Goal: Transaction & Acquisition: Book appointment/travel/reservation

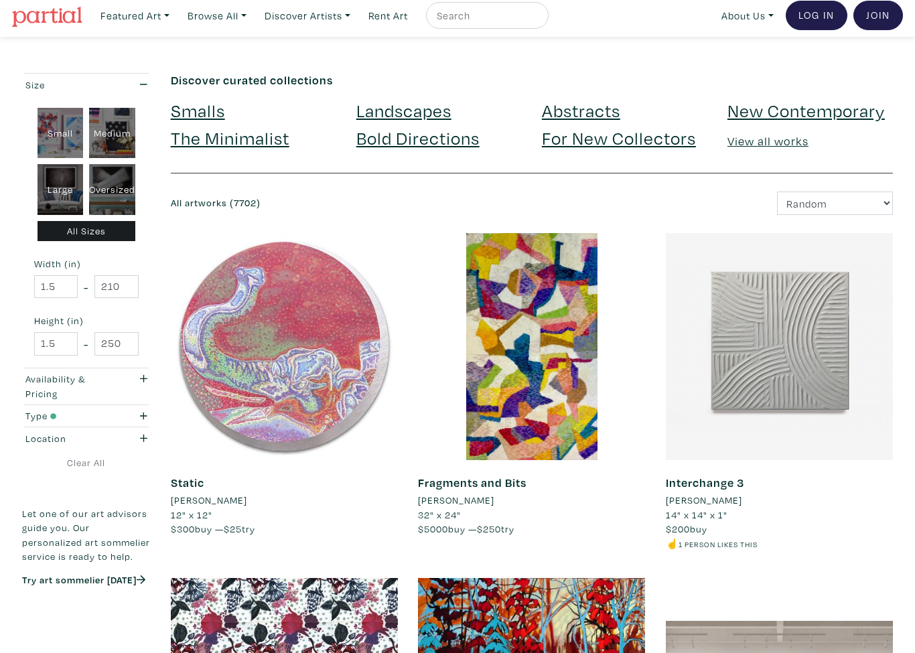
scroll to position [12, 0]
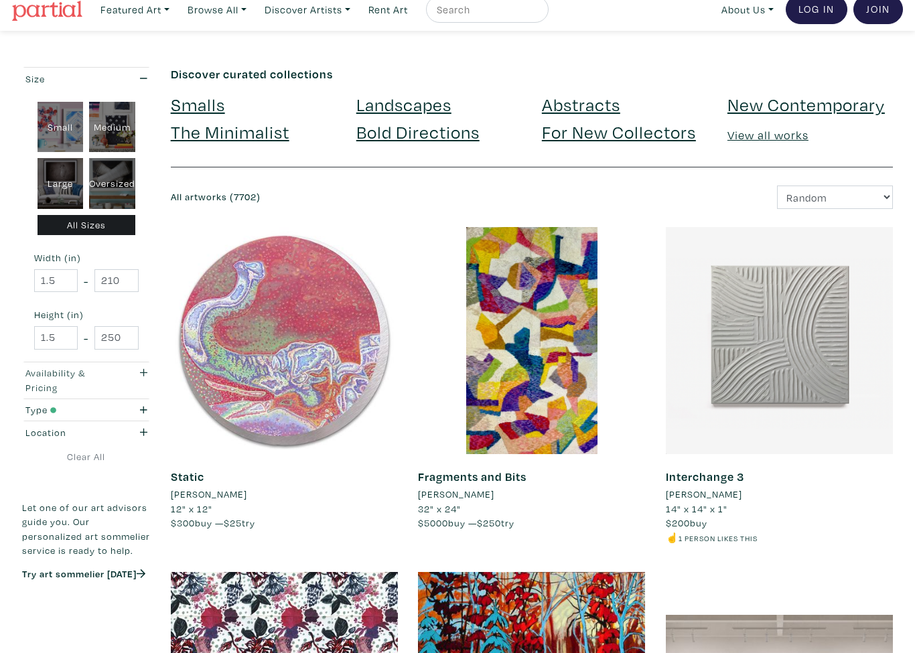
click at [143, 375] on div "button" at bounding box center [139, 380] width 35 height 29
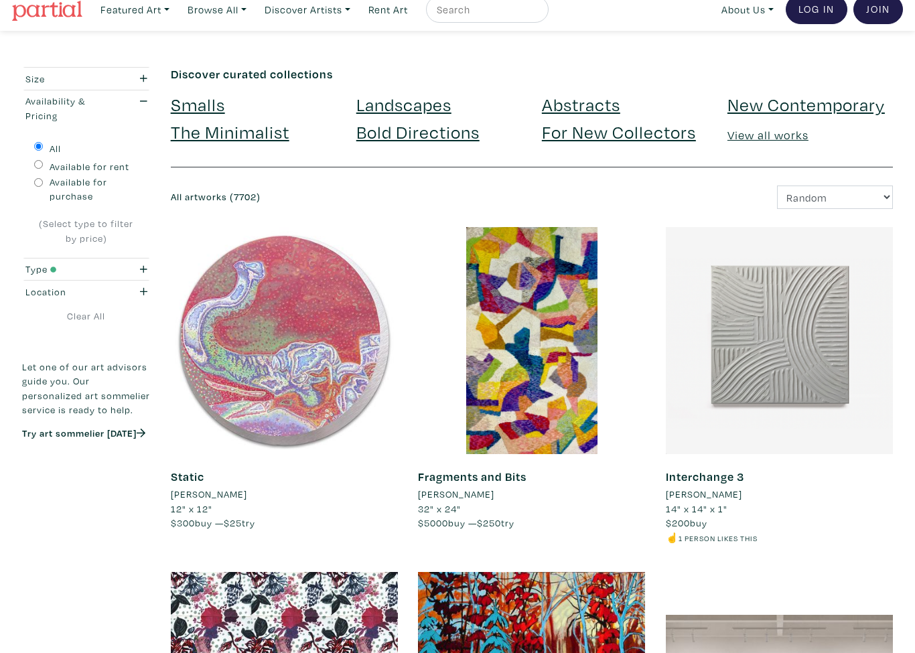
click at [124, 169] on label "Available for rent" at bounding box center [90, 166] width 80 height 15
click at [43, 169] on input "Available for rent" at bounding box center [38, 164] width 9 height 9
radio input "true"
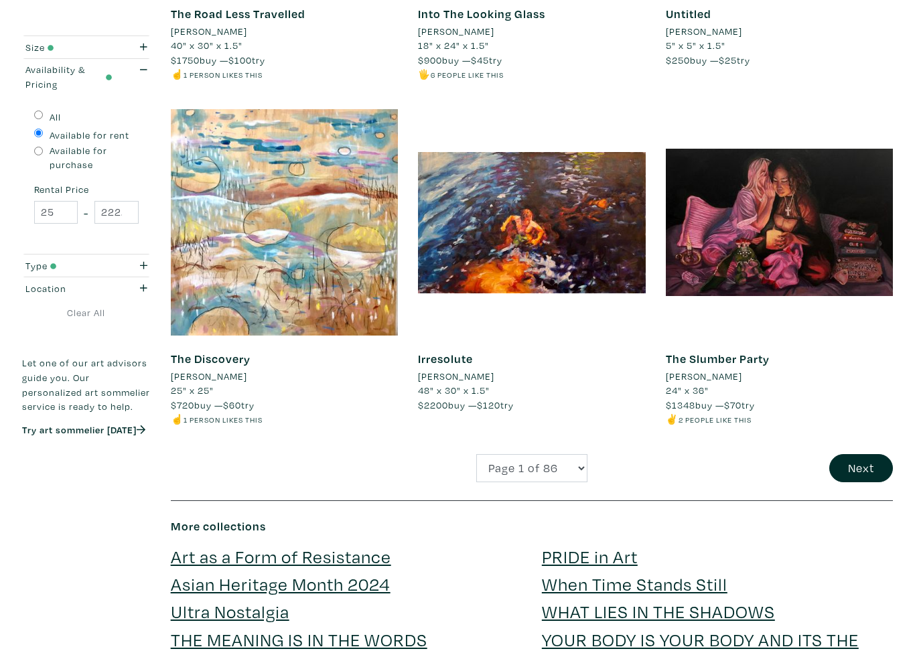
scroll to position [2520, 0]
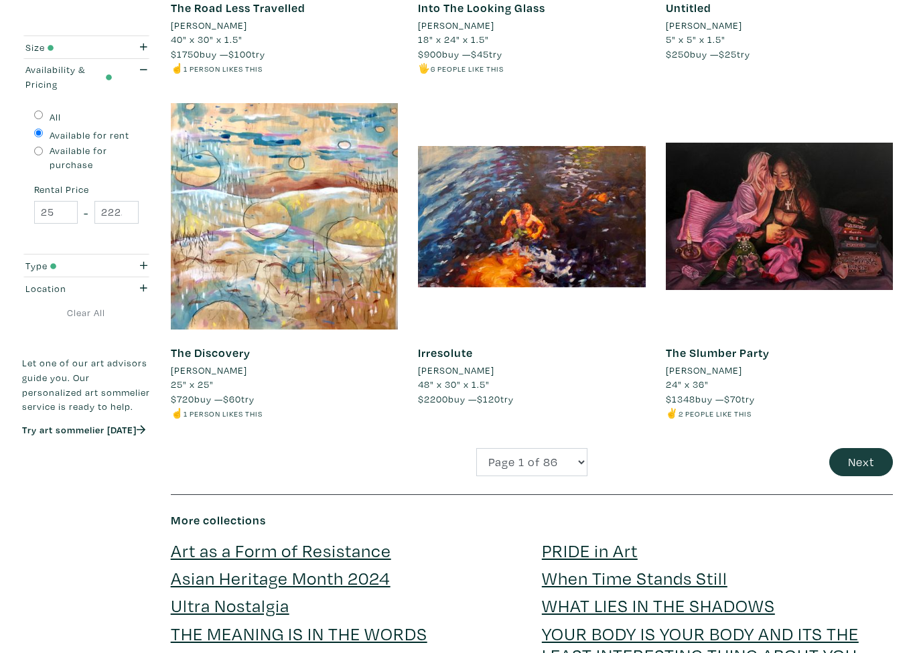
click at [870, 449] on button "Next" at bounding box center [861, 463] width 64 height 29
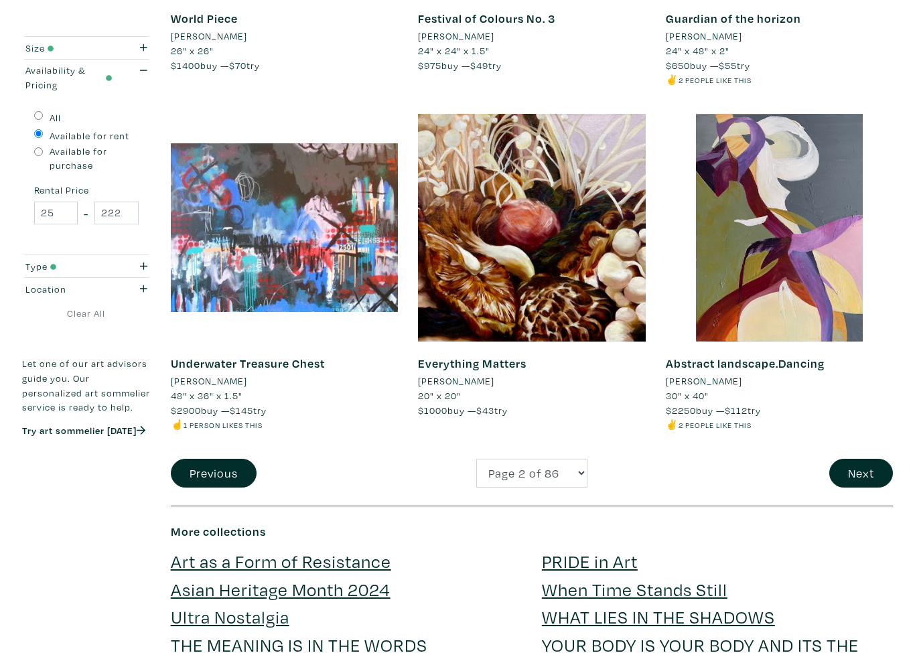
scroll to position [2515, 0]
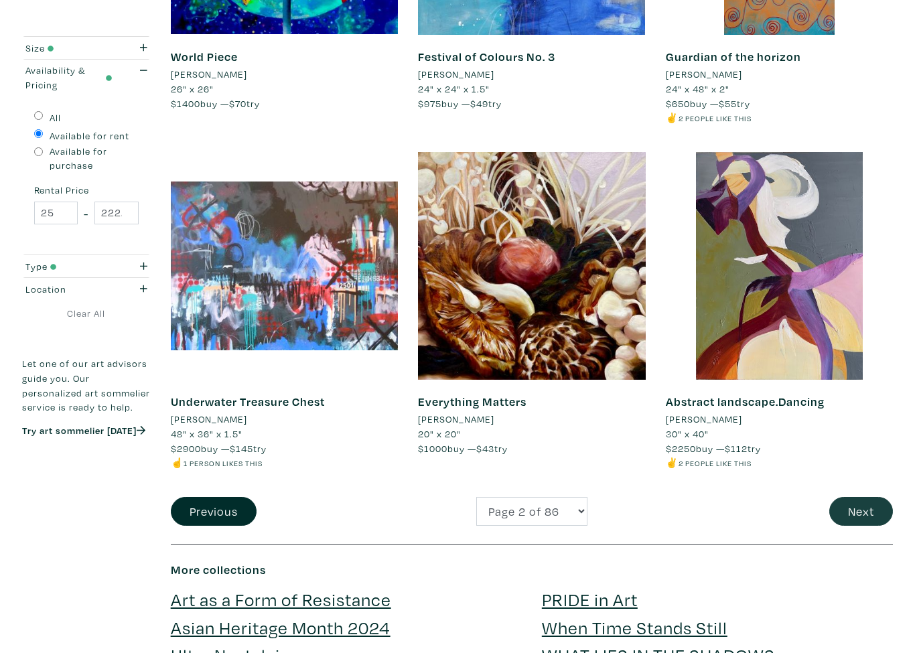
click at [852, 497] on button "Next" at bounding box center [861, 511] width 64 height 29
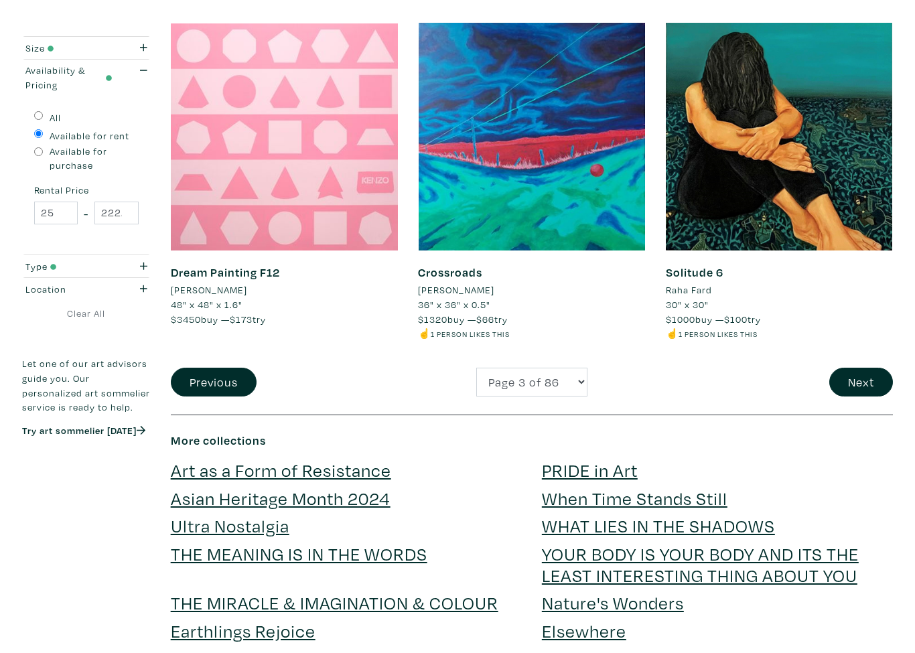
scroll to position [2643, 0]
click at [850, 368] on button "Next" at bounding box center [861, 382] width 64 height 29
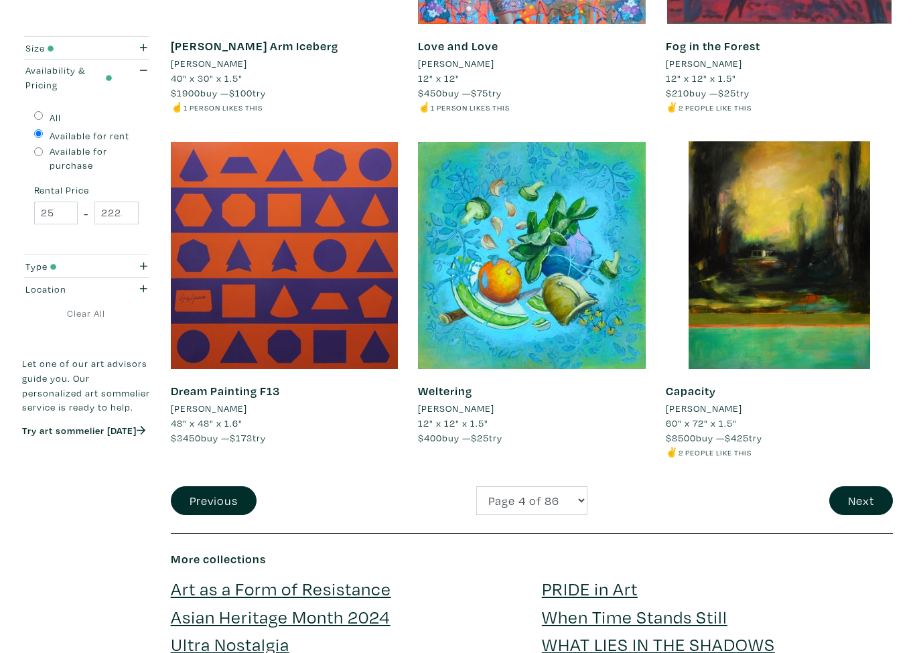
scroll to position [2526, 0]
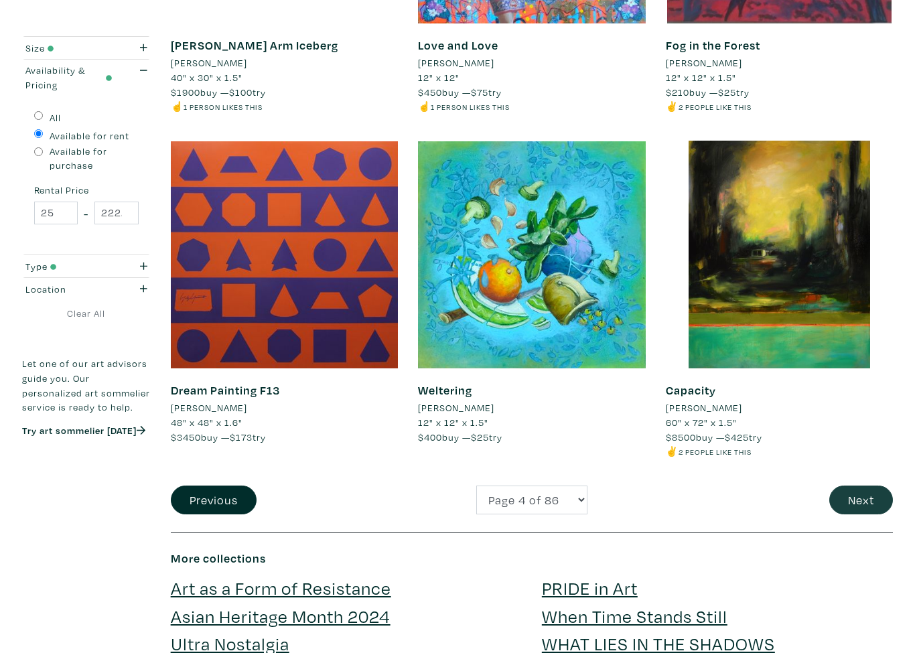
click at [856, 489] on button "Next" at bounding box center [861, 499] width 64 height 29
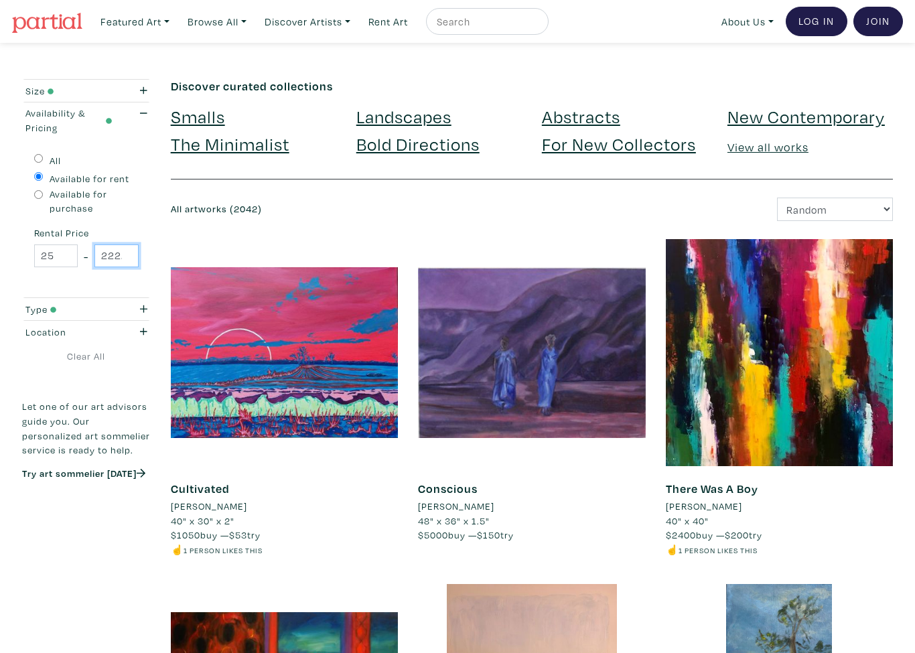
click at [110, 254] on input "2222" at bounding box center [116, 255] width 44 height 23
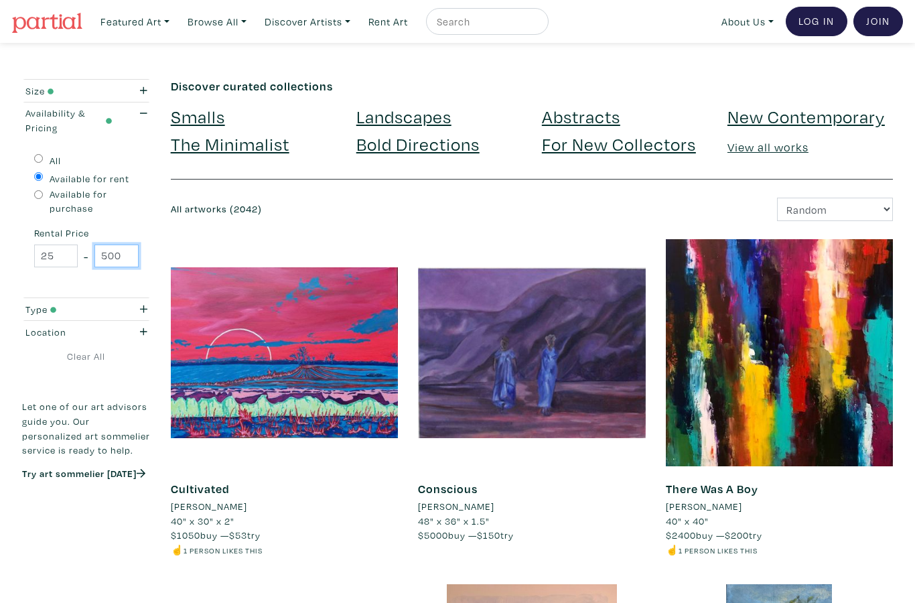
type input "500"
click at [65, 248] on input "25" at bounding box center [56, 255] width 44 height 23
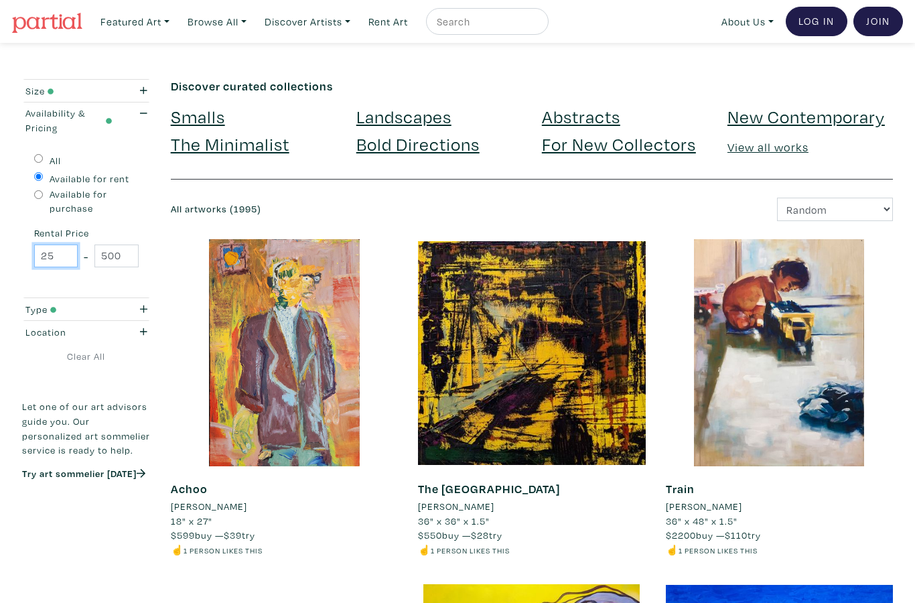
click at [55, 264] on input "25" at bounding box center [56, 255] width 44 height 23
click at [48, 261] on input "25" at bounding box center [56, 255] width 44 height 23
click at [45, 260] on input "25" at bounding box center [56, 255] width 44 height 23
type input "100"
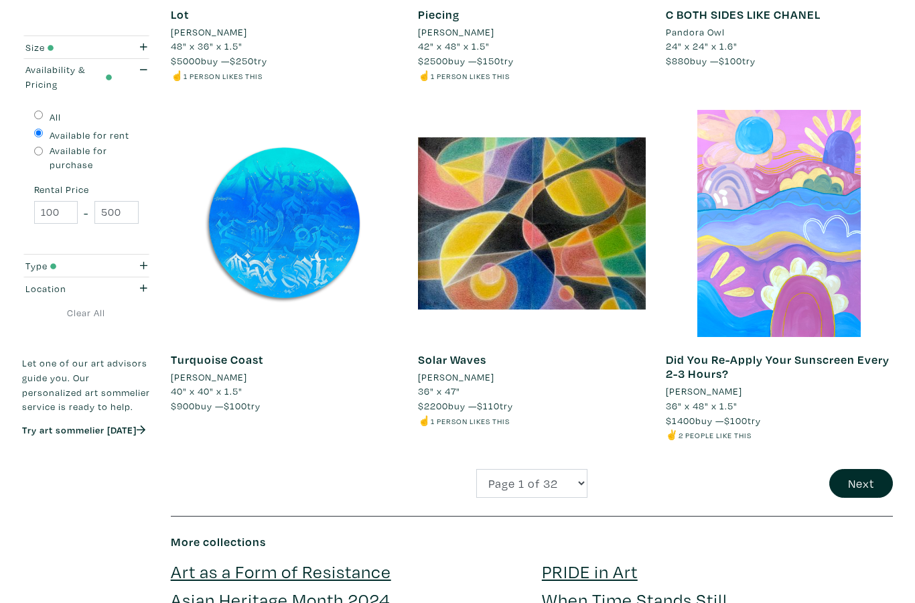
scroll to position [2543, 0]
click at [882, 469] on button "Next" at bounding box center [861, 483] width 64 height 29
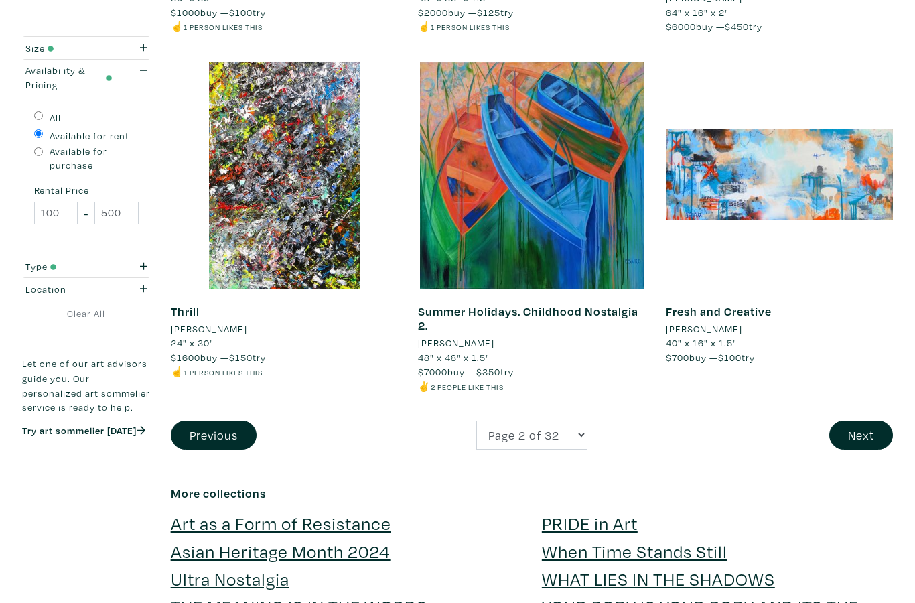
scroll to position [2552, 0]
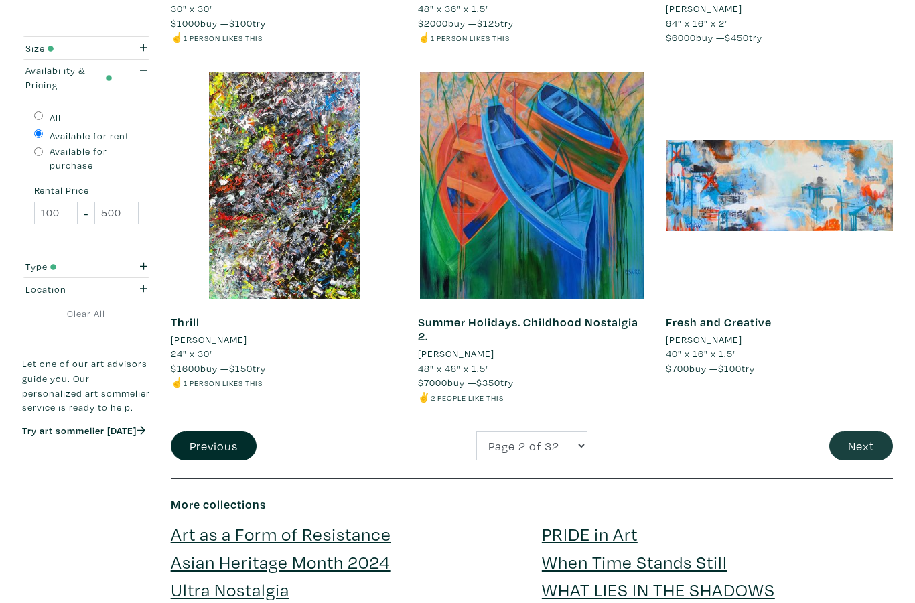
click at [869, 432] on button "Next" at bounding box center [861, 445] width 64 height 29
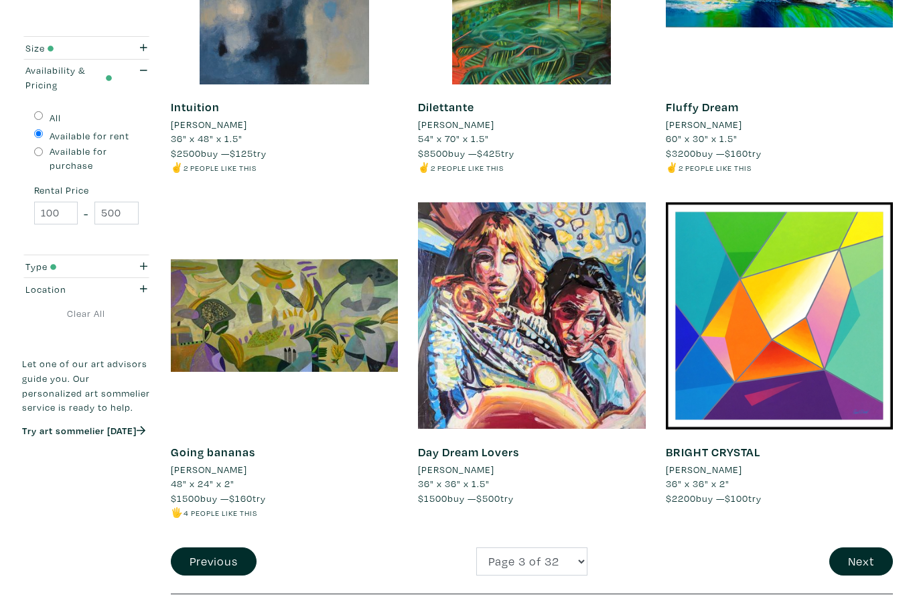
scroll to position [2421, 0]
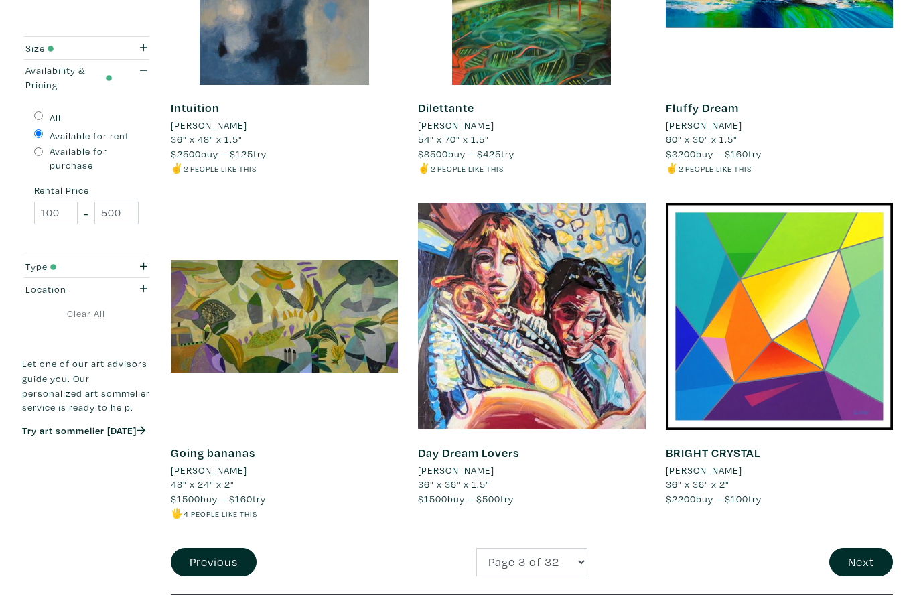
click at [852, 525] on div "BRIGHT CRYSTAL Denys Golden 36" x 36" x 2" $2200 buy — $100 try #vivid #contemp…" at bounding box center [779, 375] width 247 height 345
click at [864, 548] on button "Next" at bounding box center [861, 562] width 64 height 29
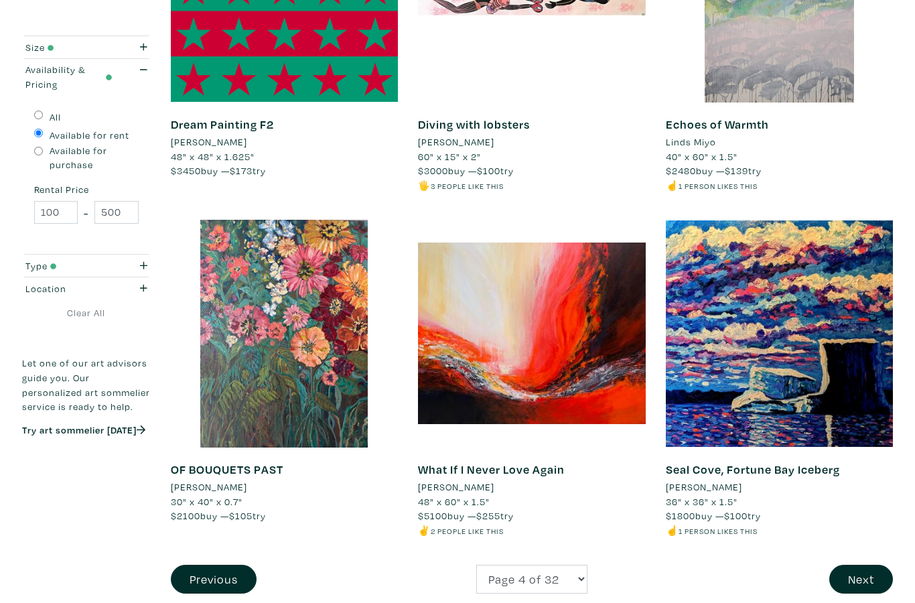
scroll to position [2419, 0]
click at [863, 564] on button "Next" at bounding box center [861, 578] width 64 height 29
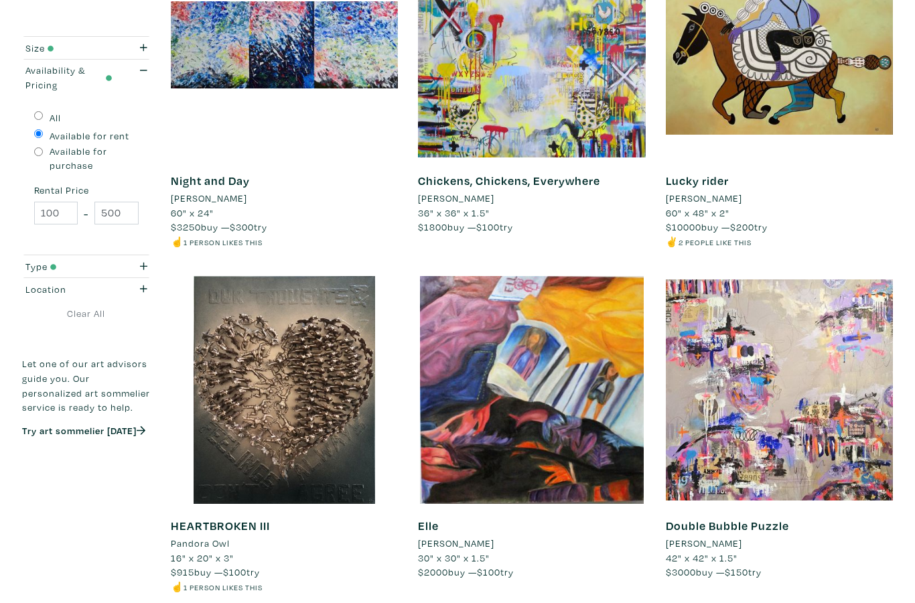
scroll to position [2364, 0]
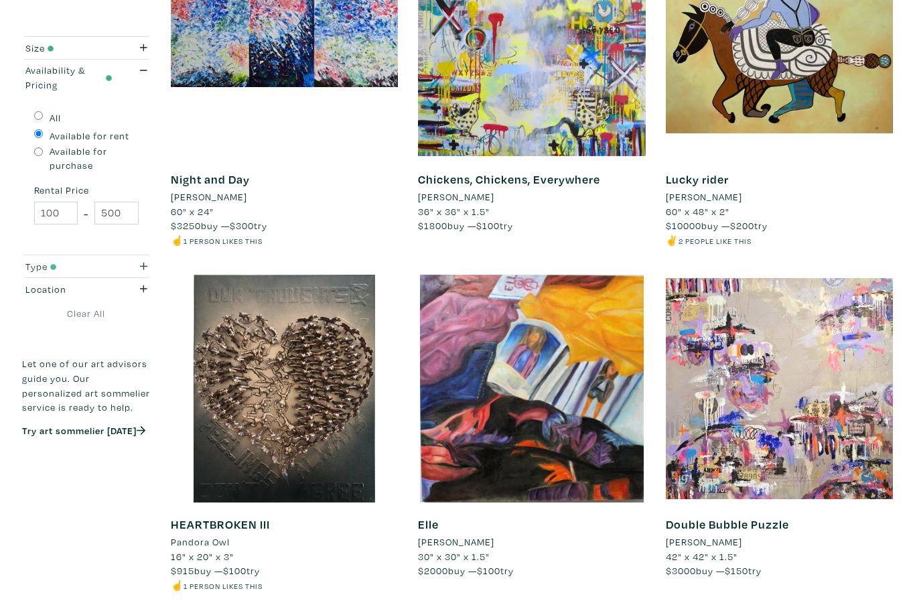
click at [145, 262] on icon "button" at bounding box center [143, 265] width 7 height 7
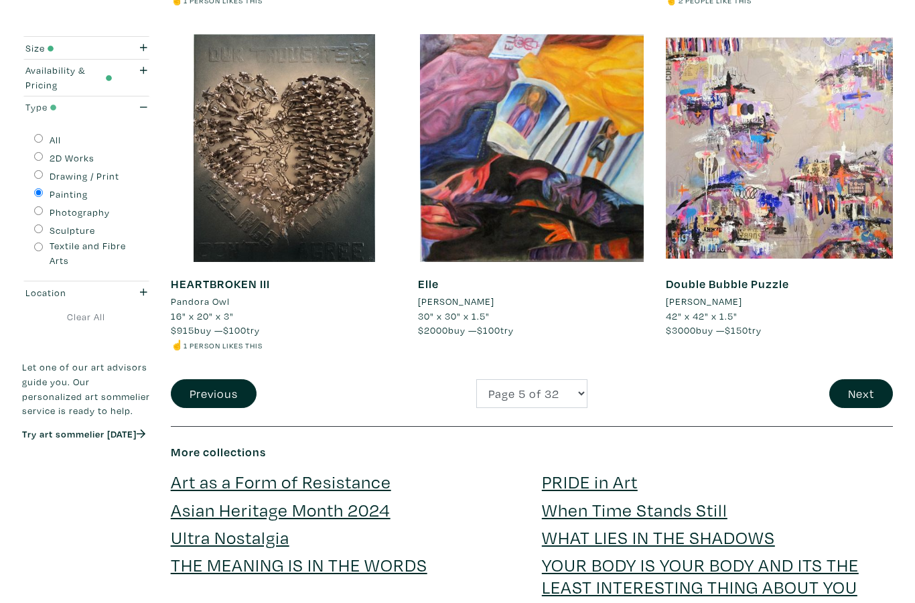
scroll to position [2620, 0]
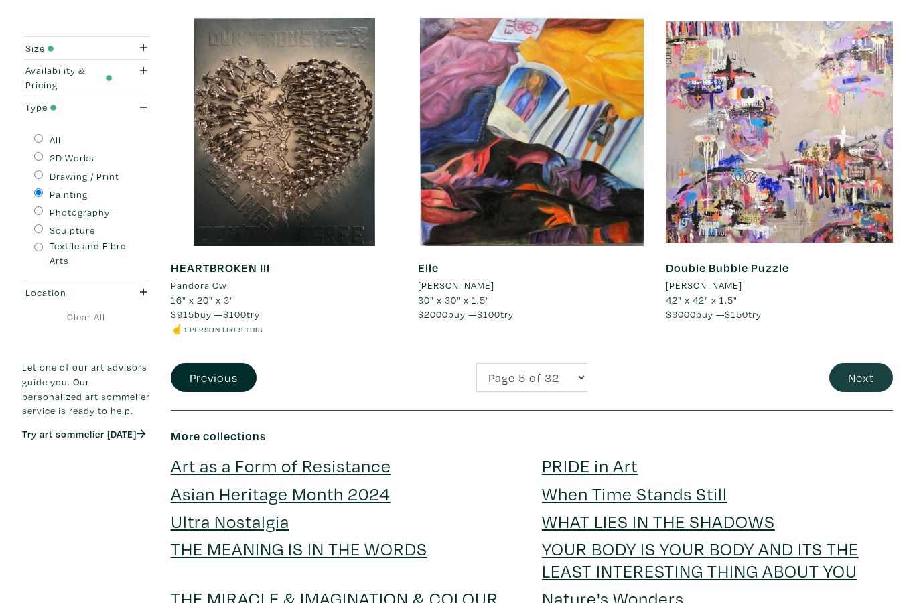
click at [870, 366] on button "Next" at bounding box center [861, 377] width 64 height 29
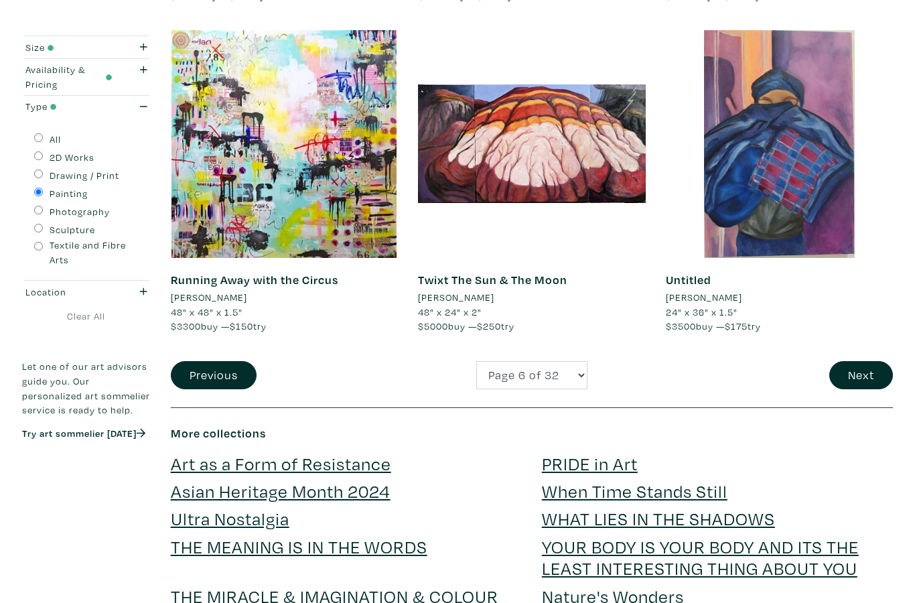
scroll to position [2608, 0]
click at [872, 361] on button "Next" at bounding box center [861, 375] width 64 height 29
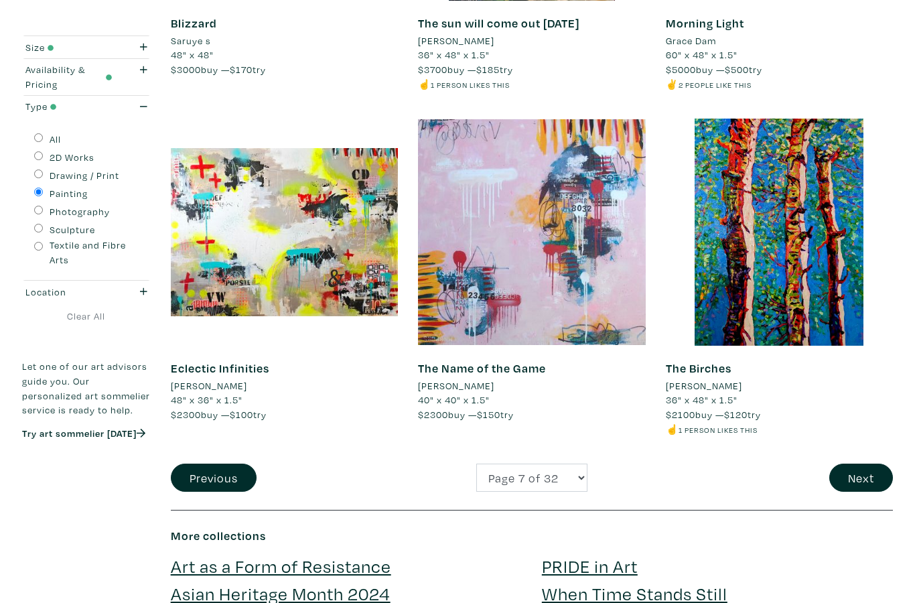
scroll to position [2538, 0]
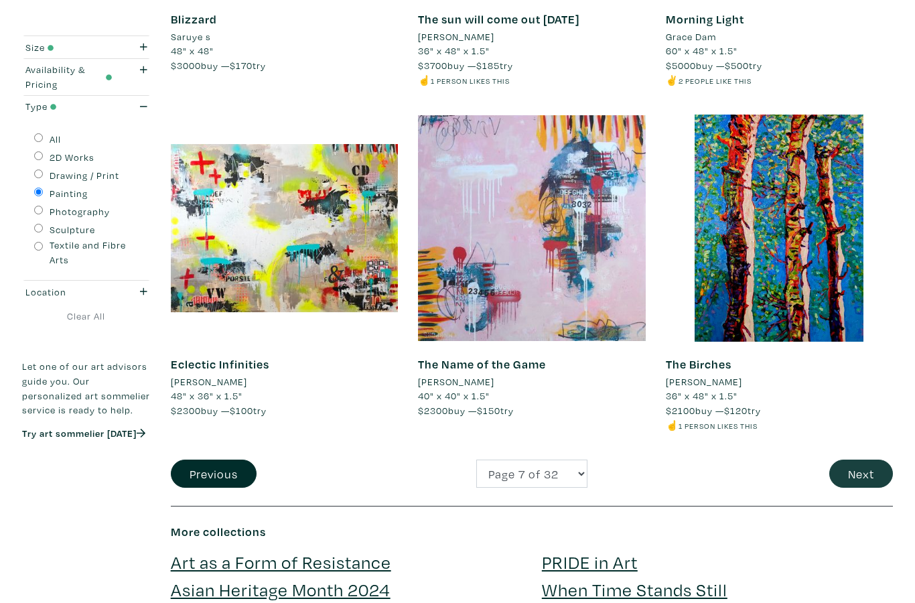
click at [884, 460] on button "Next" at bounding box center [861, 474] width 64 height 29
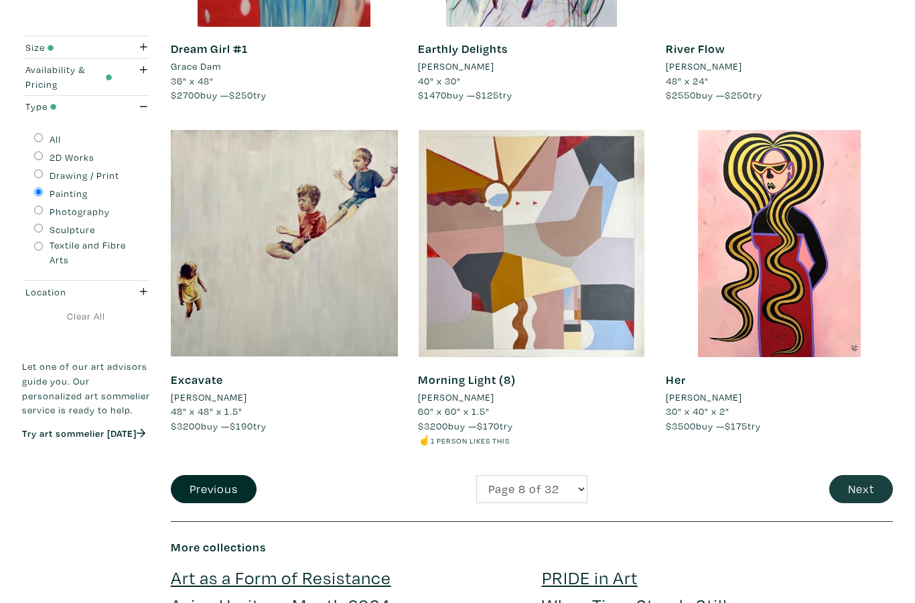
click at [869, 475] on button "Next" at bounding box center [861, 489] width 64 height 29
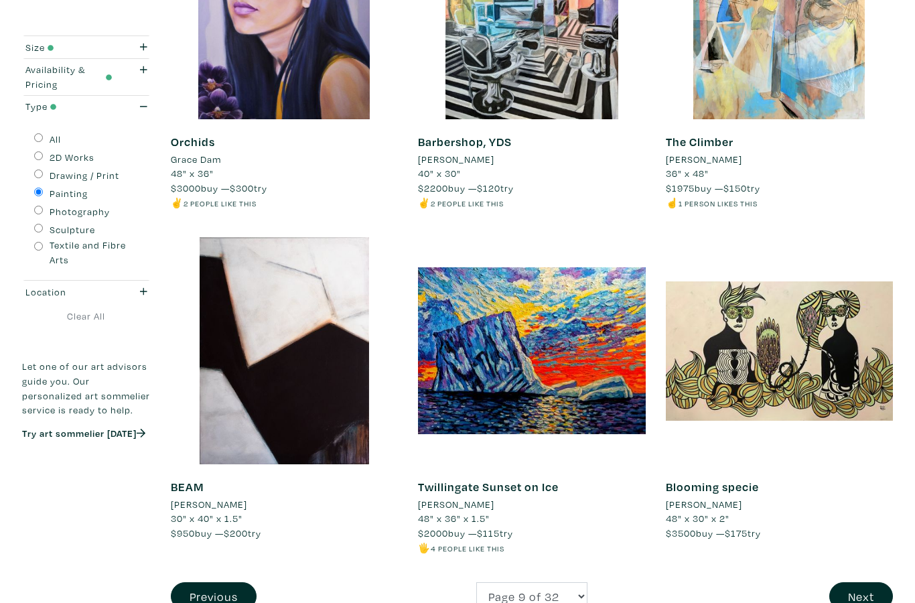
scroll to position [2416, 0]
click at [860, 582] on button "Next" at bounding box center [861, 596] width 64 height 29
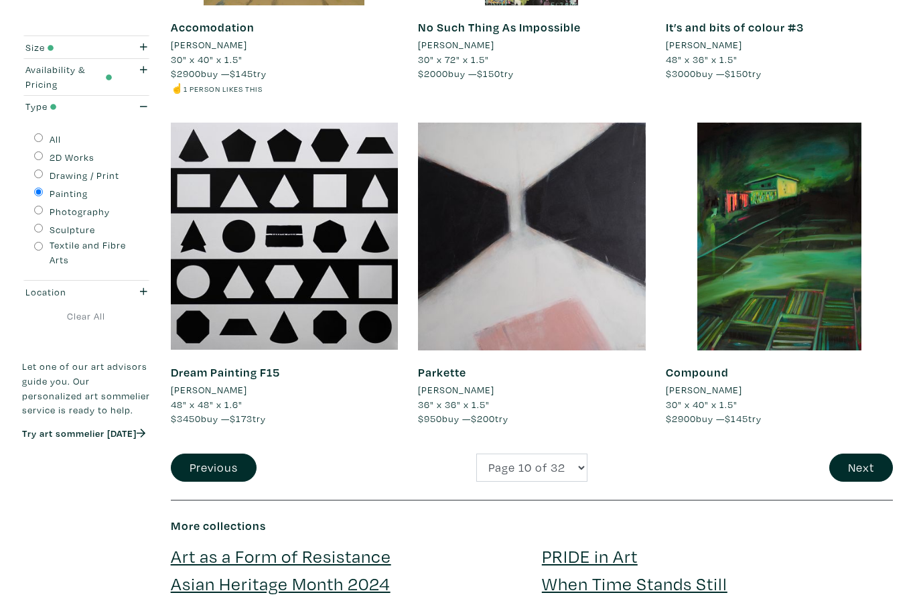
scroll to position [2523, 0]
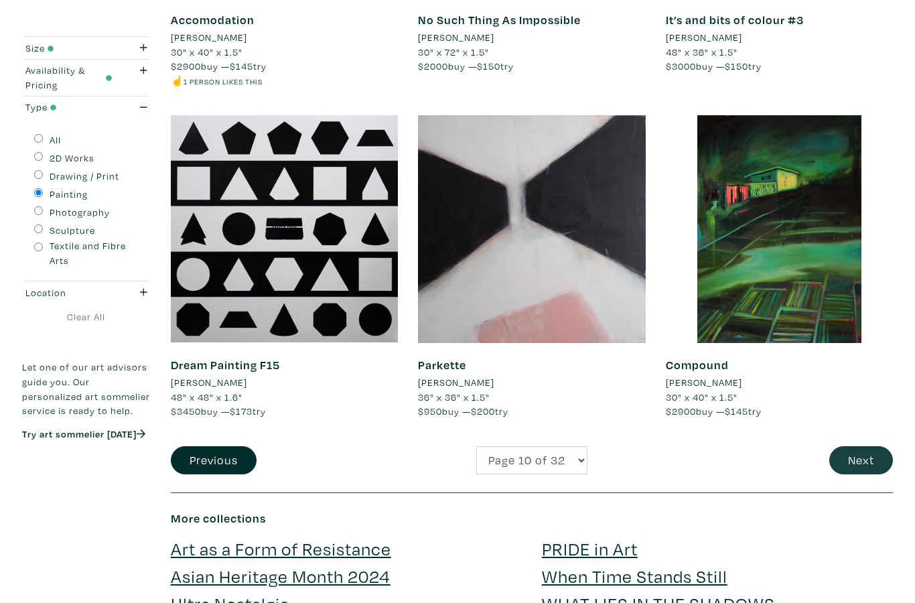
click at [879, 446] on button "Next" at bounding box center [861, 460] width 64 height 29
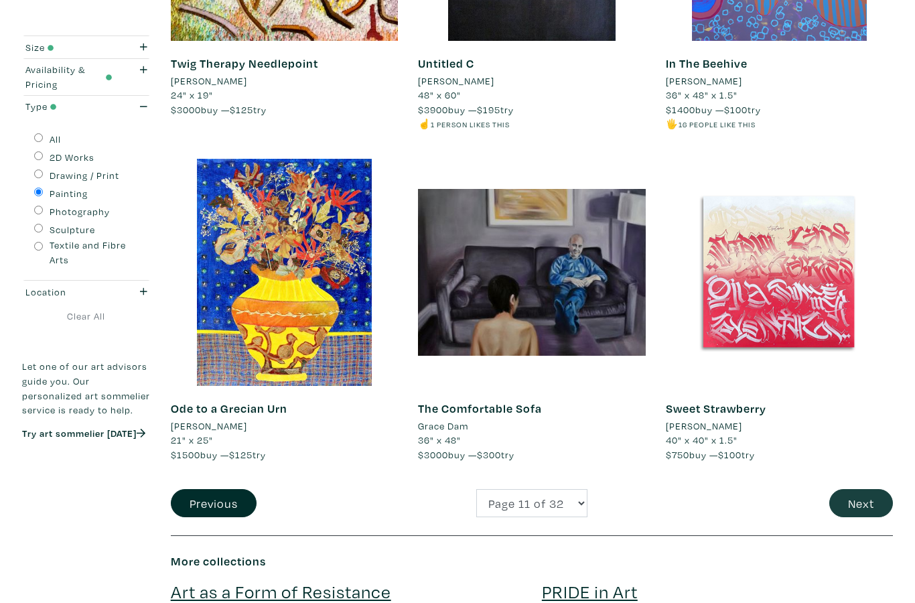
click at [865, 489] on button "Next" at bounding box center [861, 503] width 64 height 29
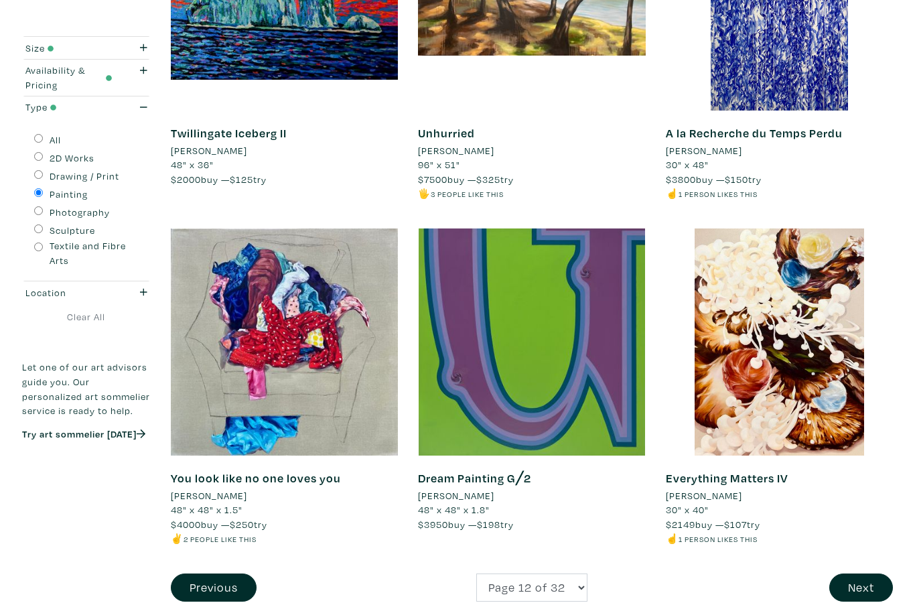
scroll to position [2381, 0]
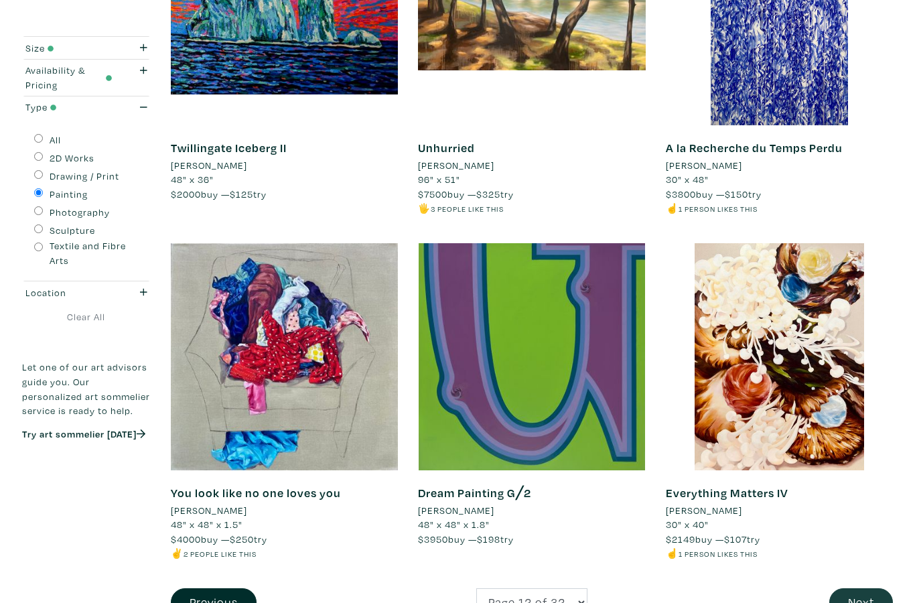
click at [876, 588] on button "Next" at bounding box center [861, 602] width 64 height 29
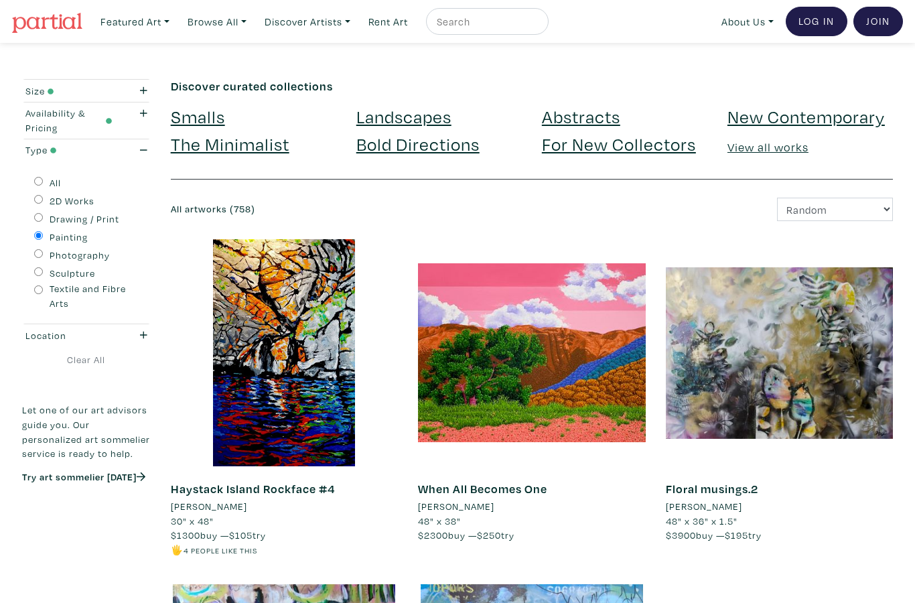
click at [821, 120] on link "New Contemporary" at bounding box center [805, 115] width 157 height 23
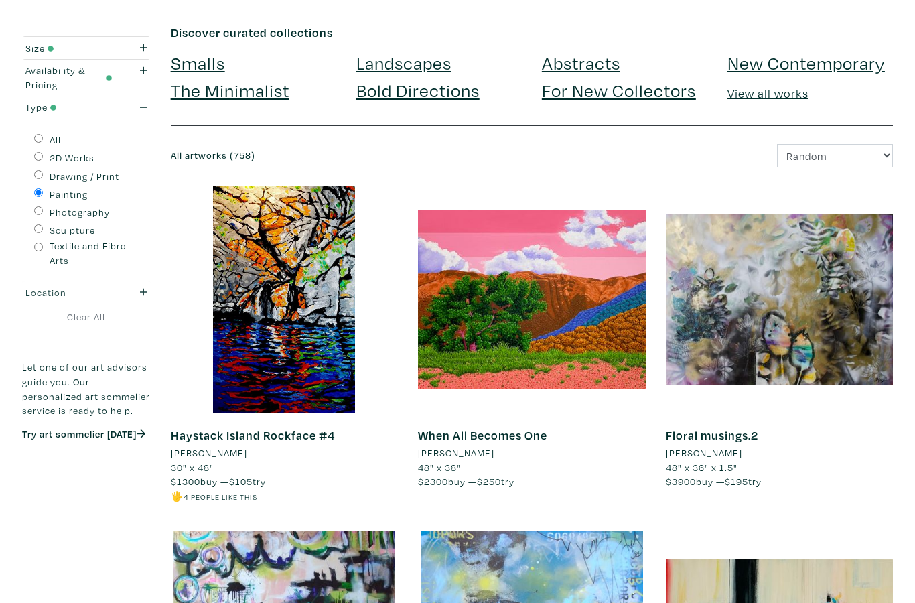
click at [149, 286] on div "button" at bounding box center [139, 292] width 35 height 15
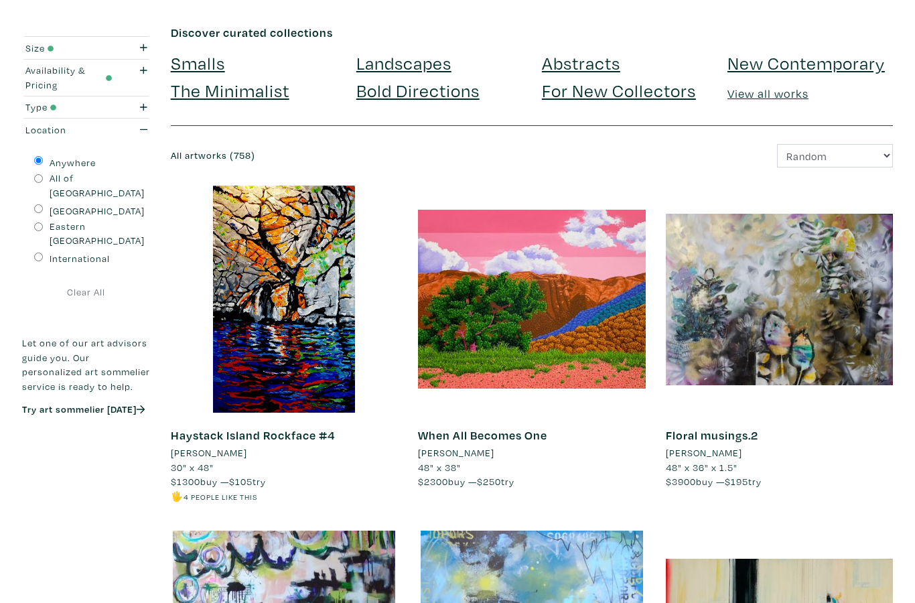
click at [108, 219] on label "Eastern [GEOGRAPHIC_DATA]" at bounding box center [97, 233] width 95 height 29
click at [43, 222] on input "Eastern [GEOGRAPHIC_DATA]" at bounding box center [38, 226] width 9 height 9
radio input "true"
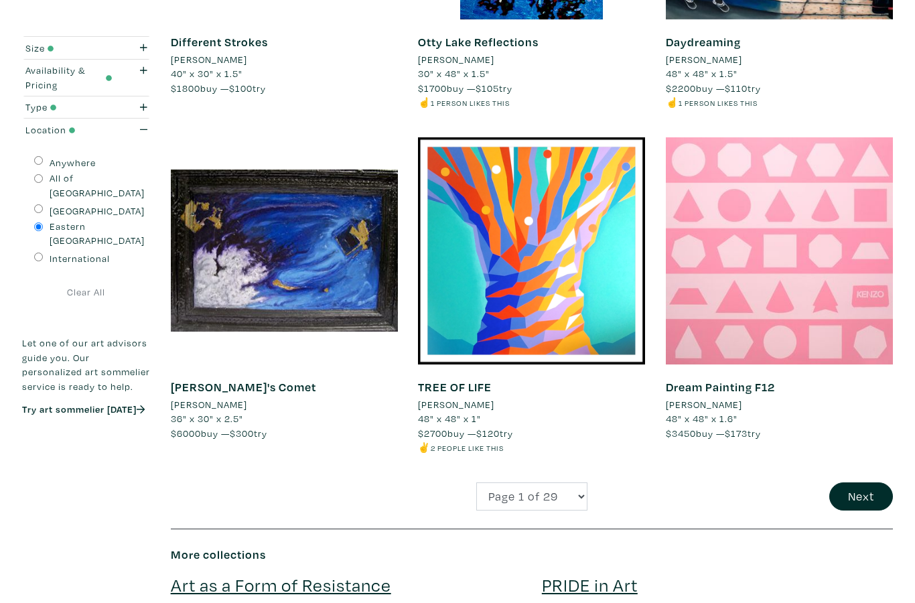
scroll to position [2497, 0]
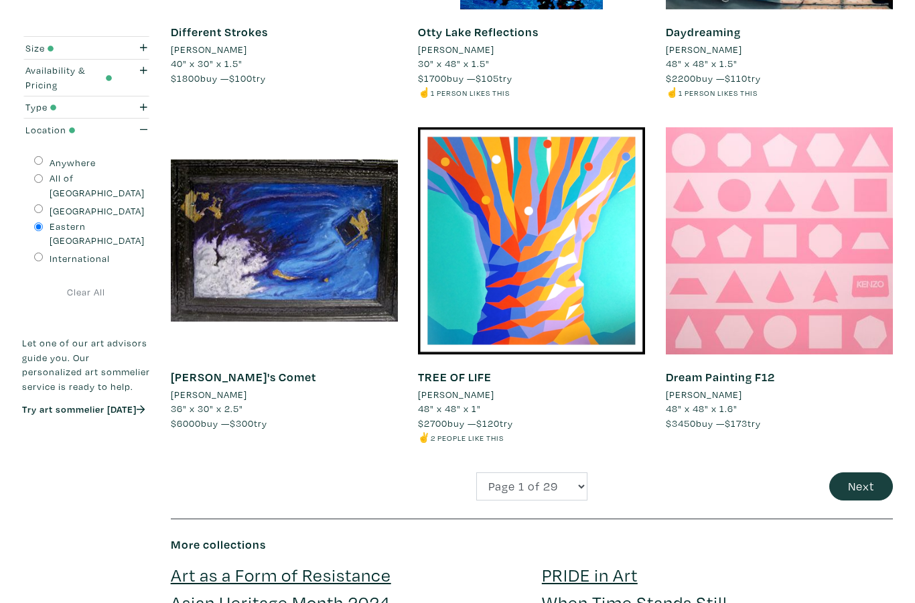
click at [860, 472] on button "Next" at bounding box center [861, 486] width 64 height 29
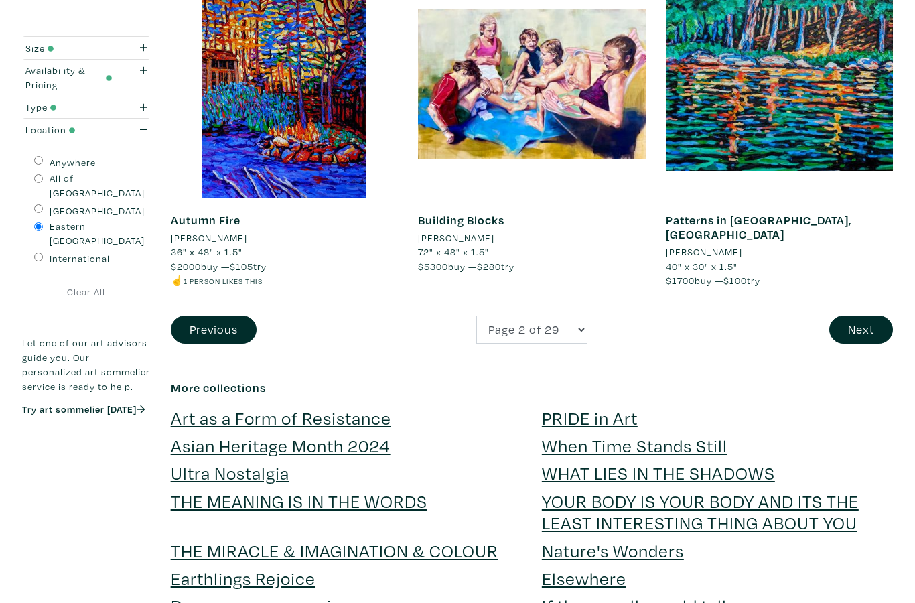
scroll to position [2678, 0]
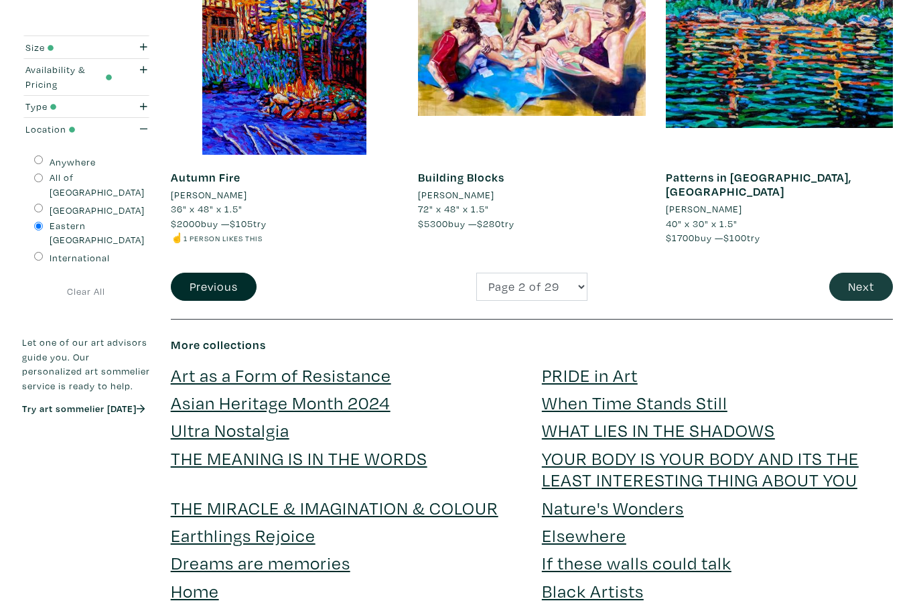
click at [860, 273] on button "Next" at bounding box center [861, 287] width 64 height 29
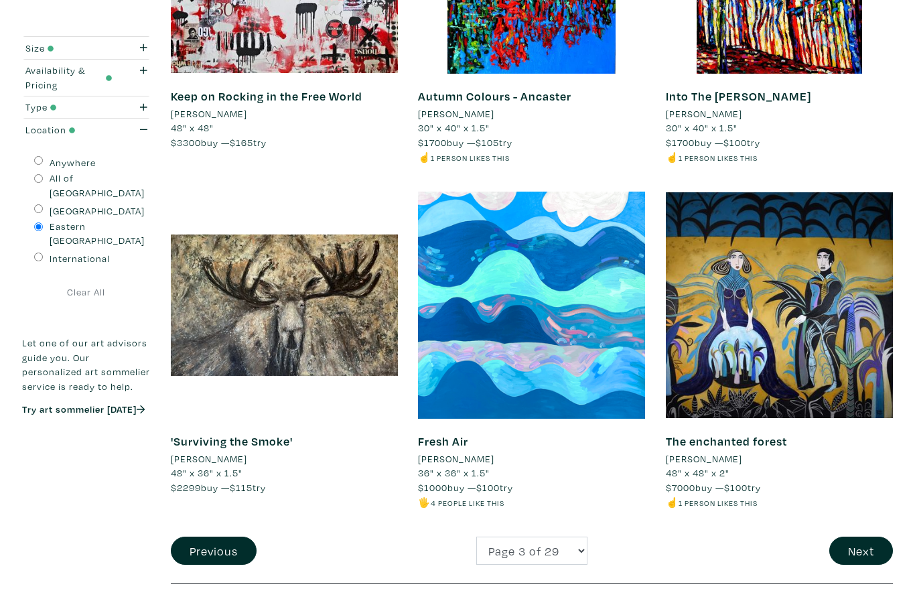
scroll to position [2463, 0]
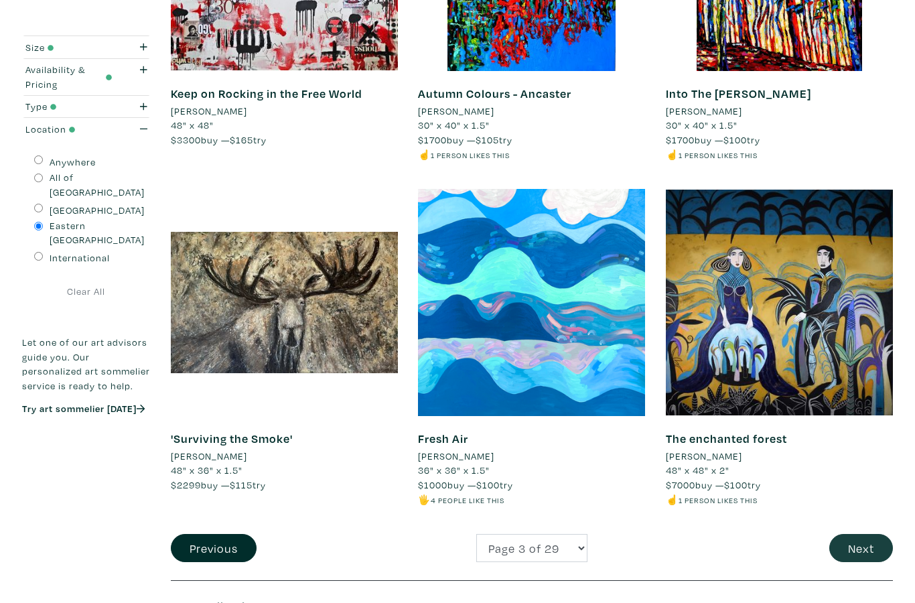
click at [864, 534] on button "Next" at bounding box center [861, 548] width 64 height 29
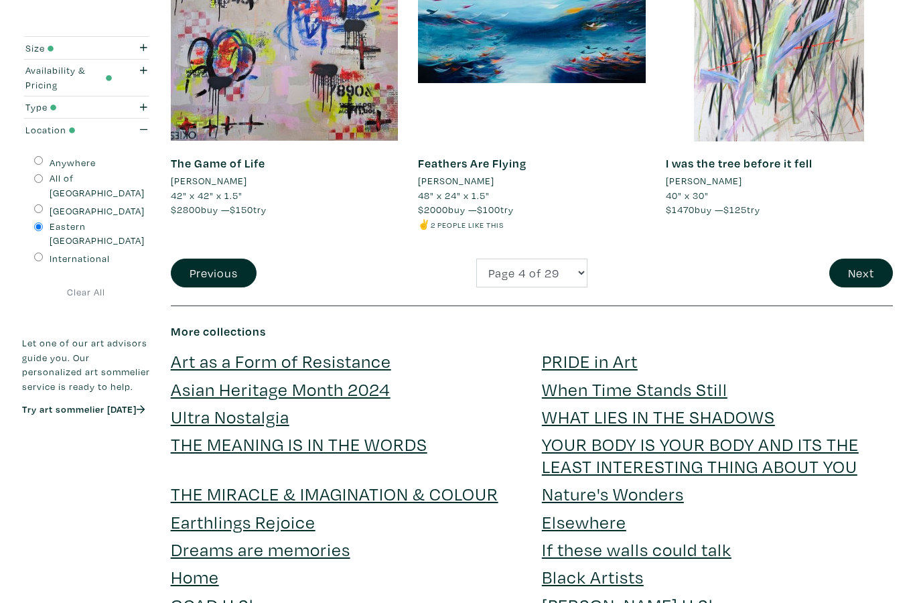
scroll to position [2605, 0]
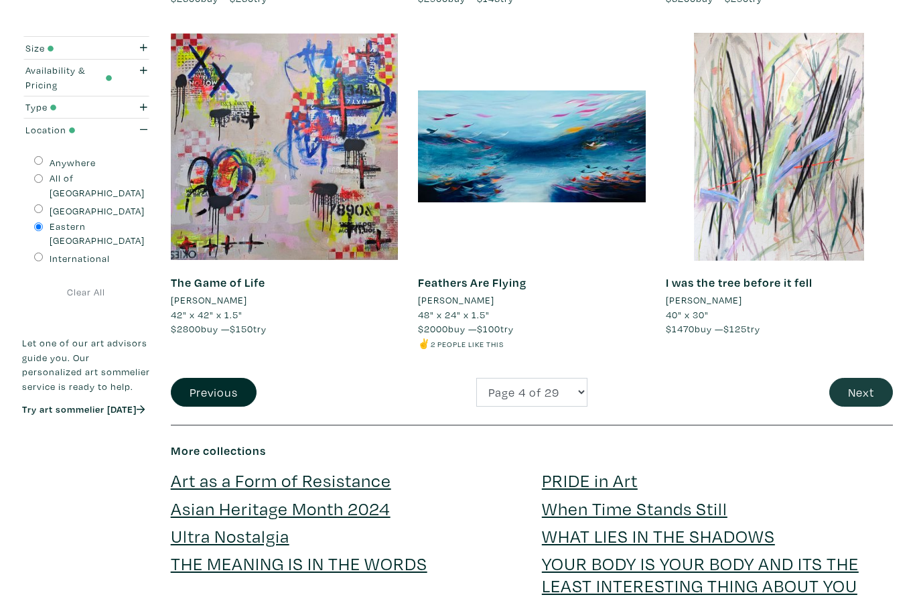
click at [866, 381] on button "Next" at bounding box center [861, 392] width 64 height 29
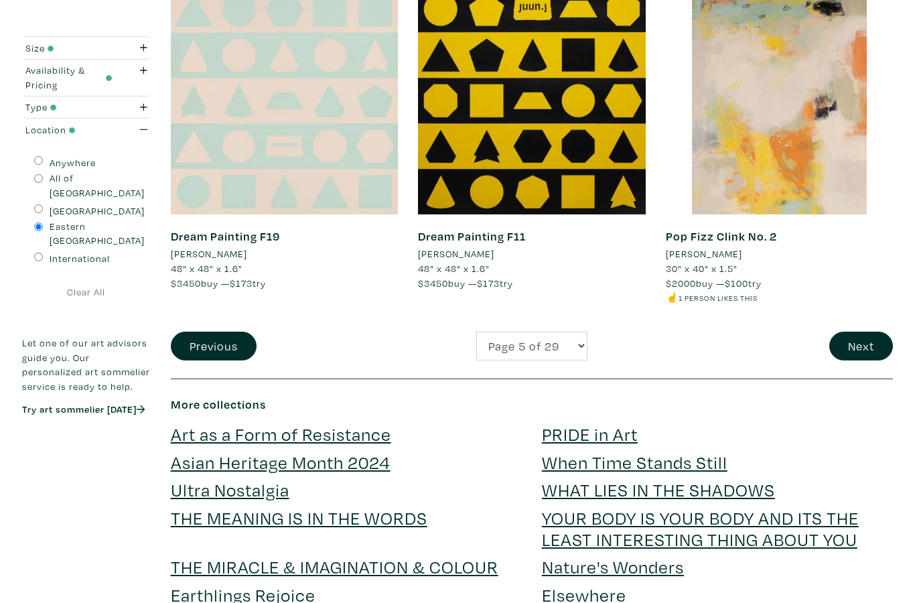
scroll to position [2623, 0]
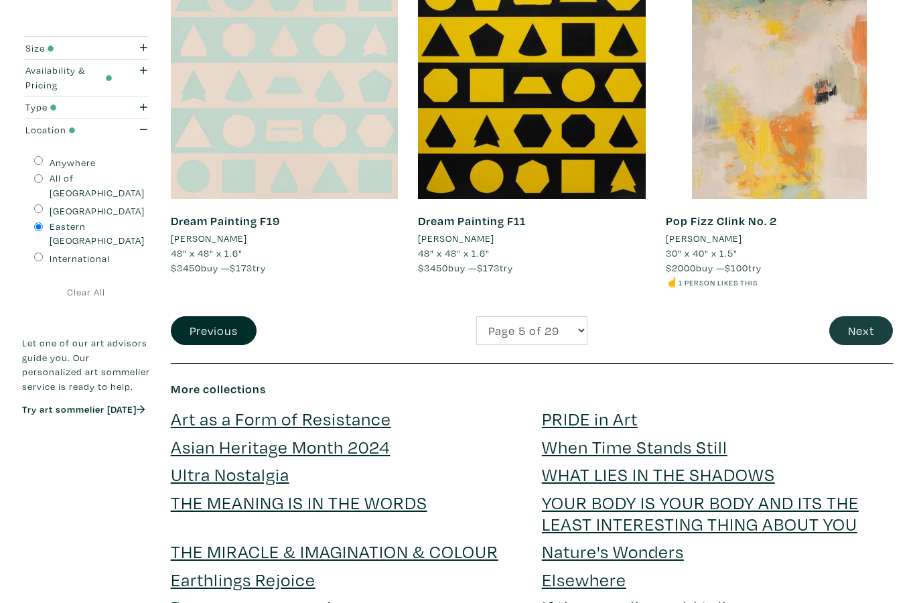
click at [866, 319] on button "Next" at bounding box center [861, 330] width 64 height 29
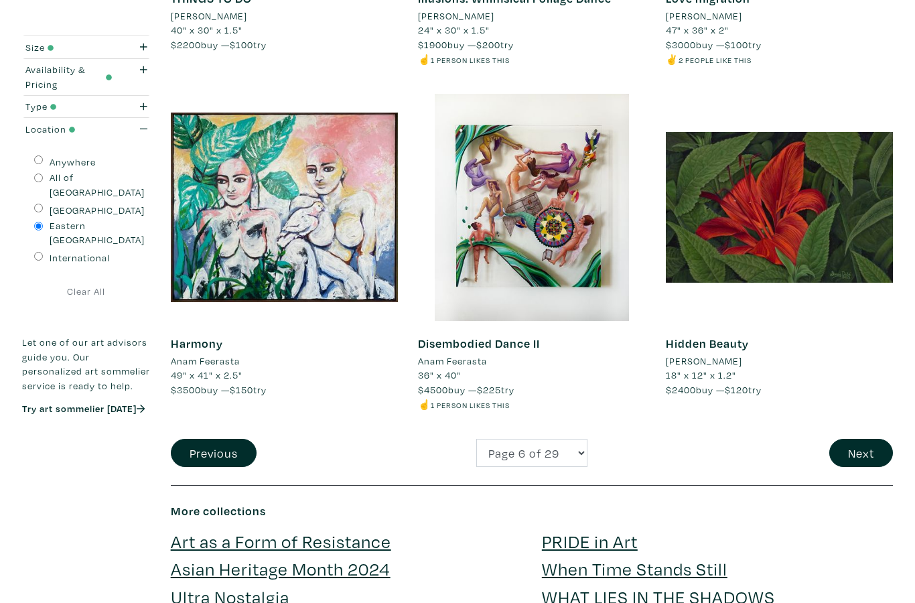
scroll to position [2559, 0]
click at [862, 439] on button "Next" at bounding box center [861, 453] width 64 height 29
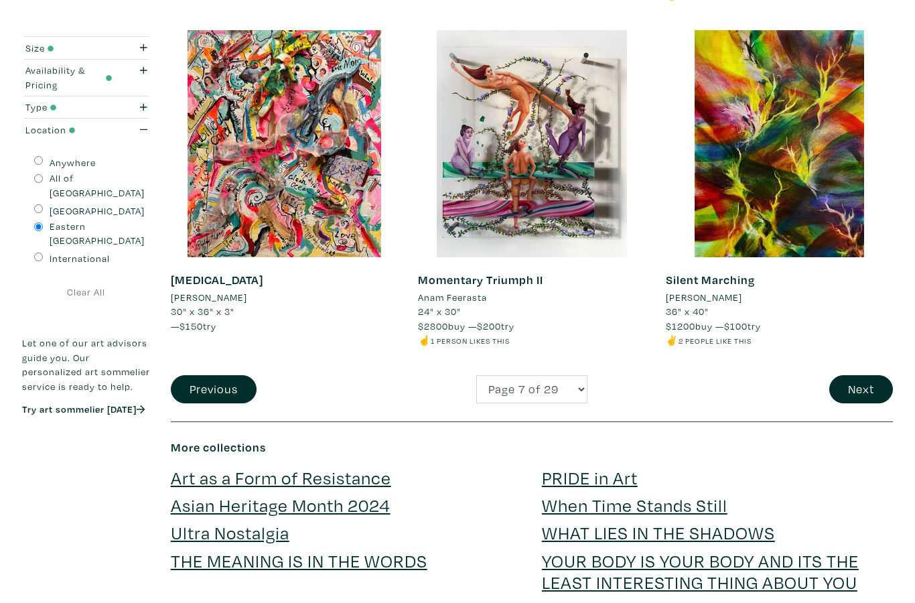
scroll to position [2577, 0]
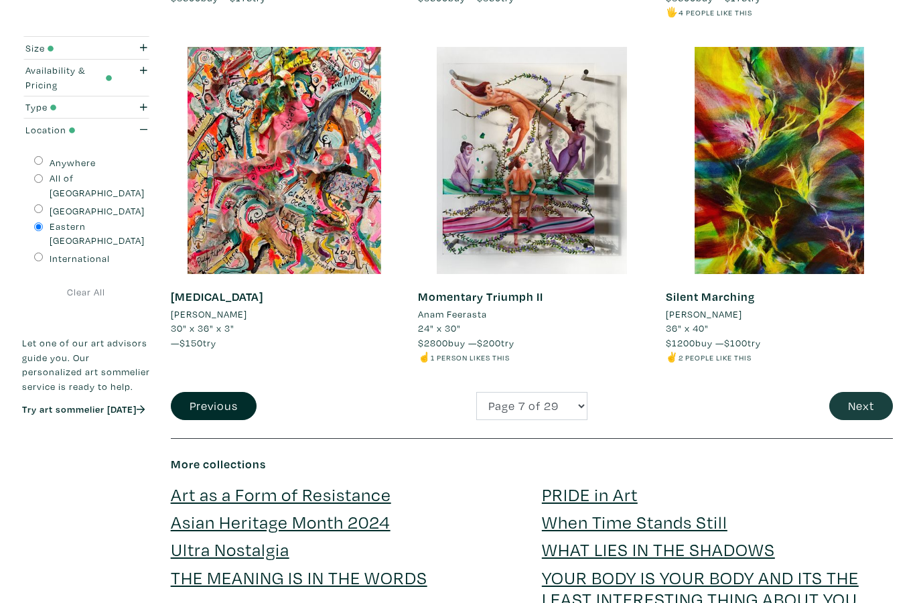
click at [856, 392] on button "Next" at bounding box center [861, 406] width 64 height 29
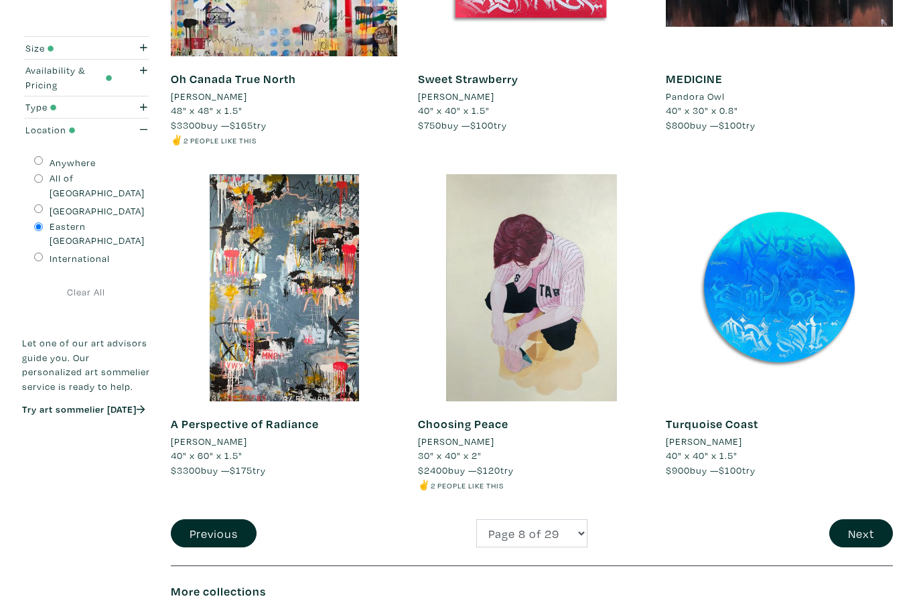
scroll to position [2469, 0]
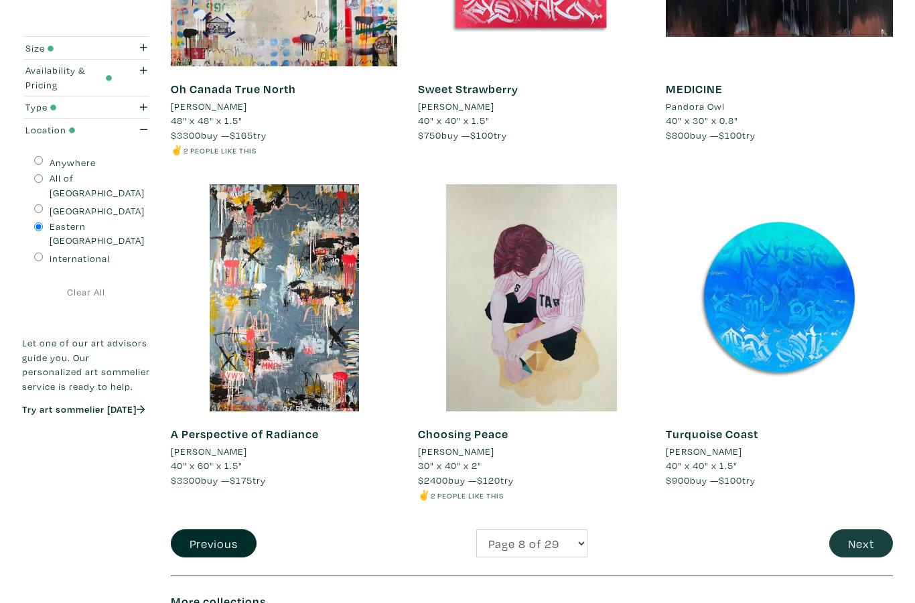
click at [872, 529] on button "Next" at bounding box center [861, 543] width 64 height 29
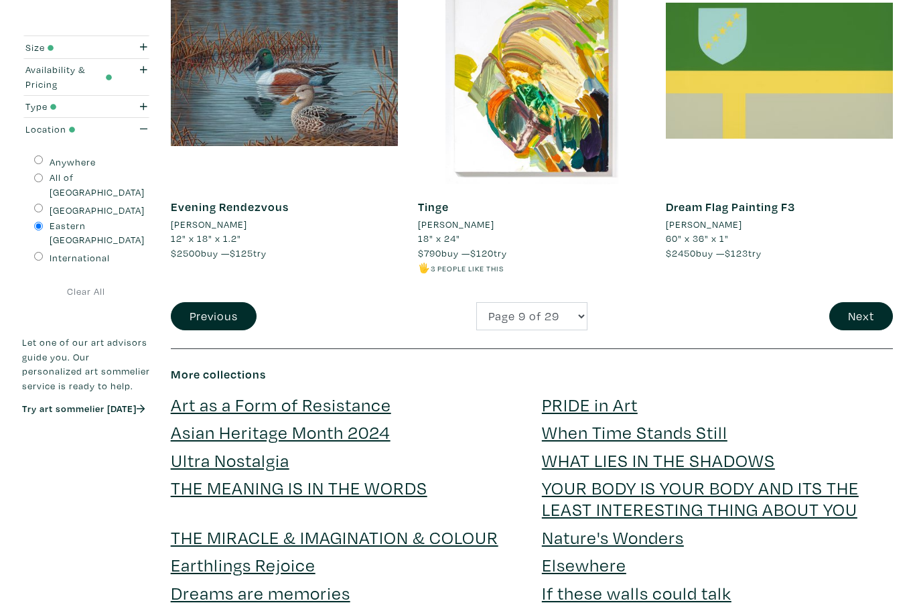
scroll to position [2696, 0]
click at [881, 307] on button "Next" at bounding box center [861, 316] width 64 height 29
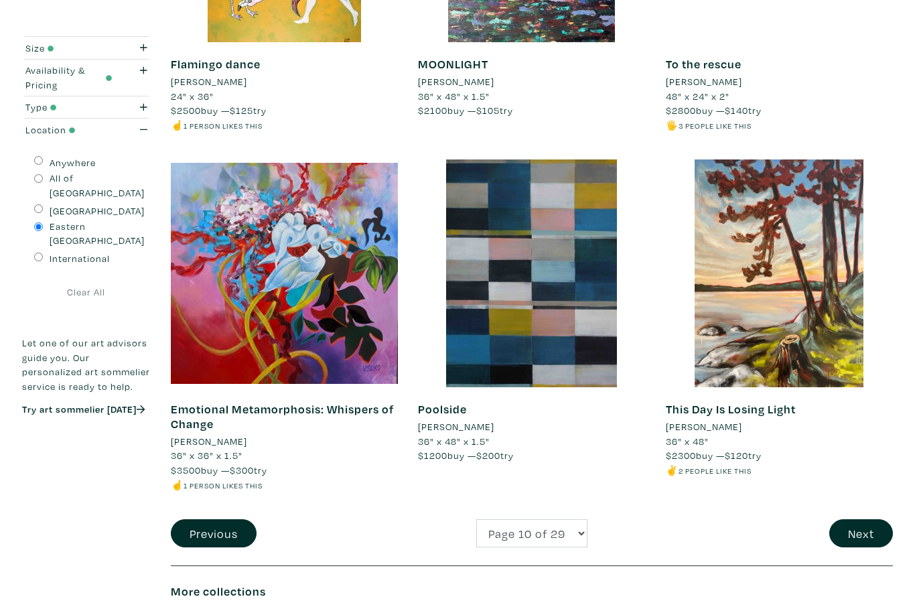
scroll to position [2495, 0]
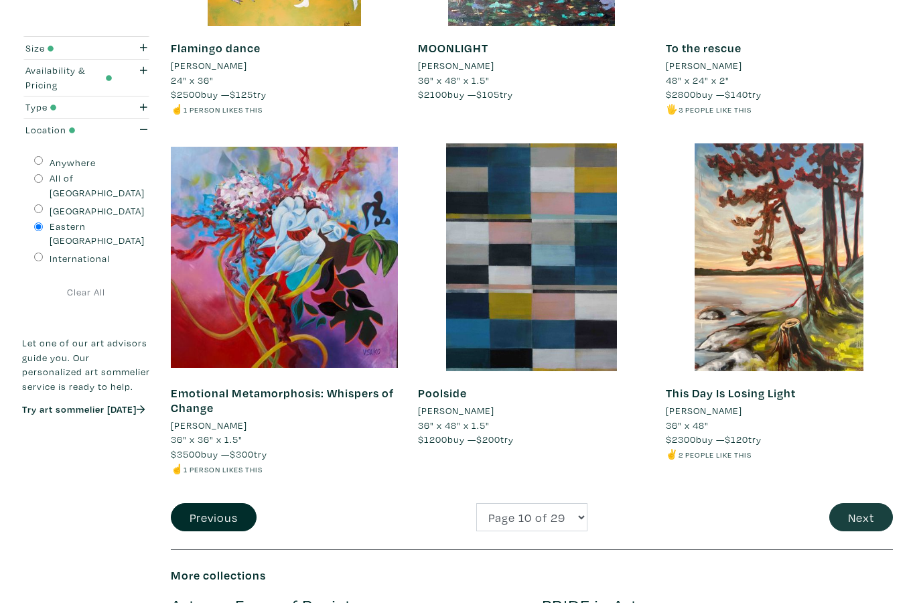
click at [850, 503] on button "Next" at bounding box center [861, 517] width 64 height 29
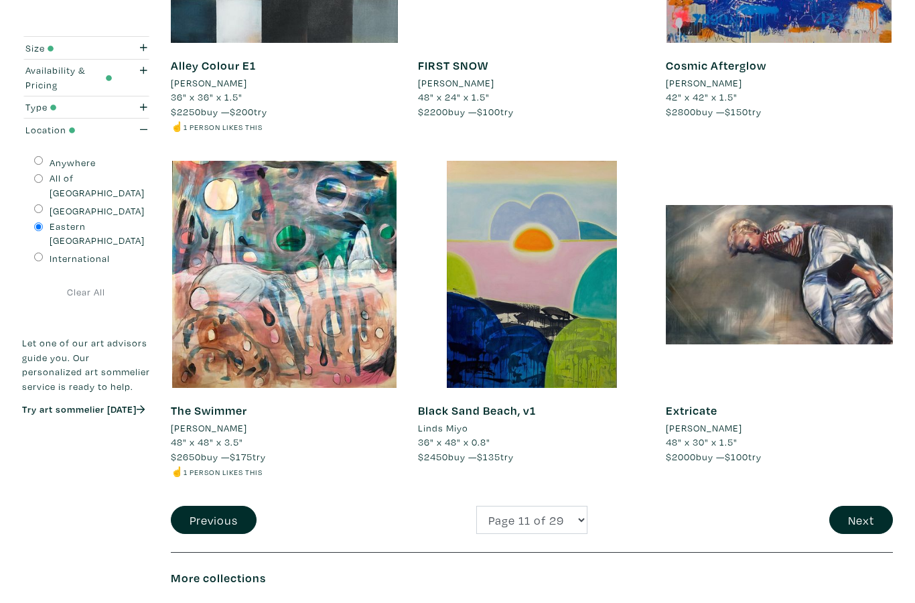
scroll to position [2485, 0]
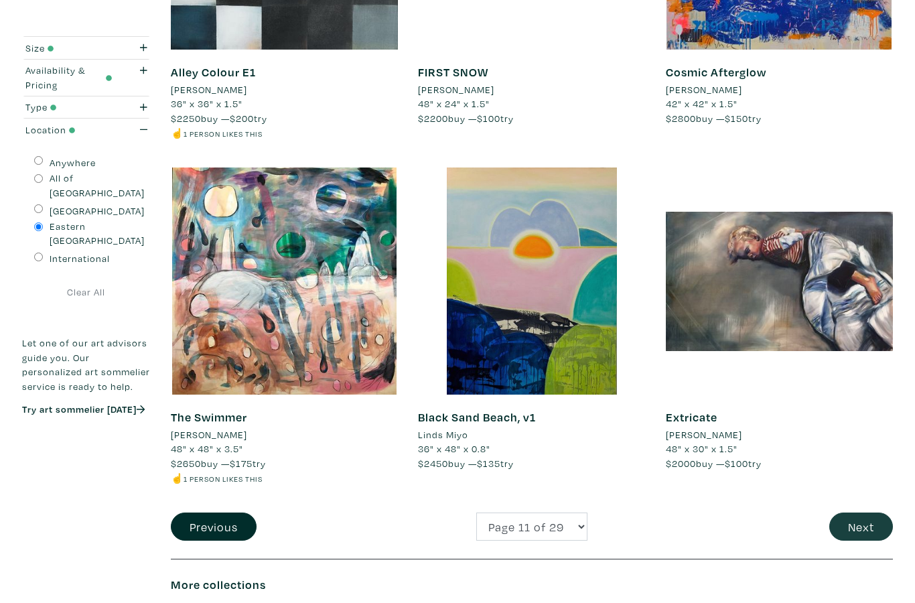
click at [860, 512] on button "Next" at bounding box center [861, 526] width 64 height 29
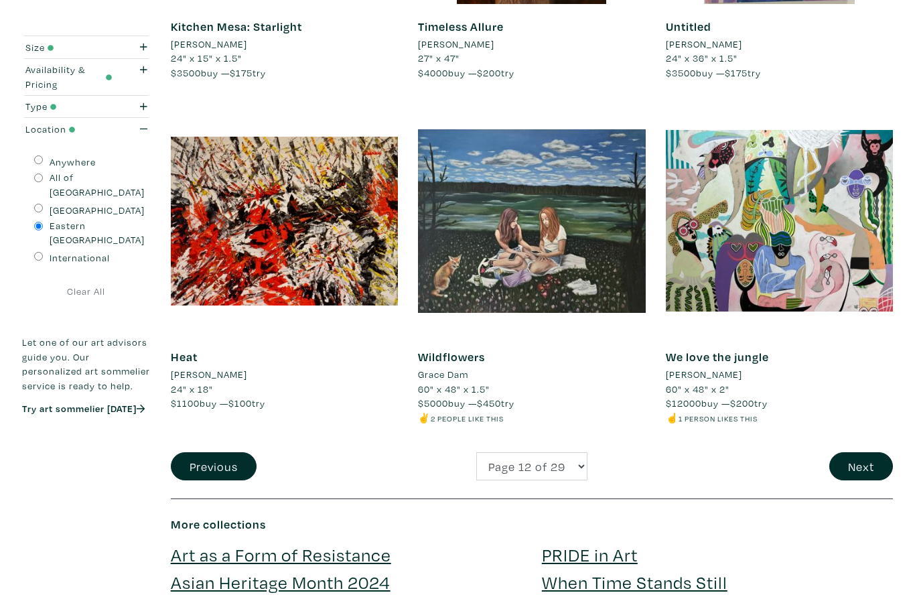
scroll to position [2504, 0]
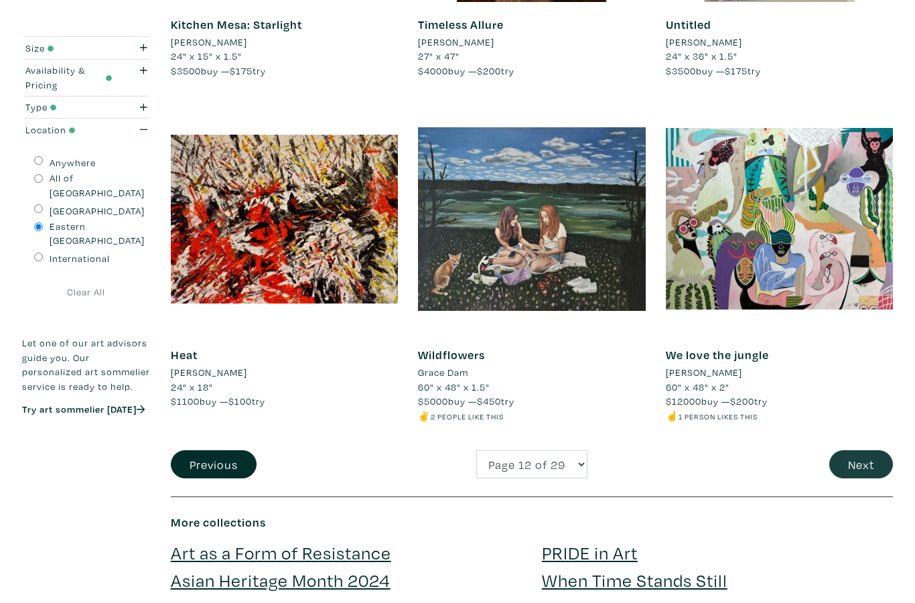
click at [861, 450] on button "Next" at bounding box center [861, 464] width 64 height 29
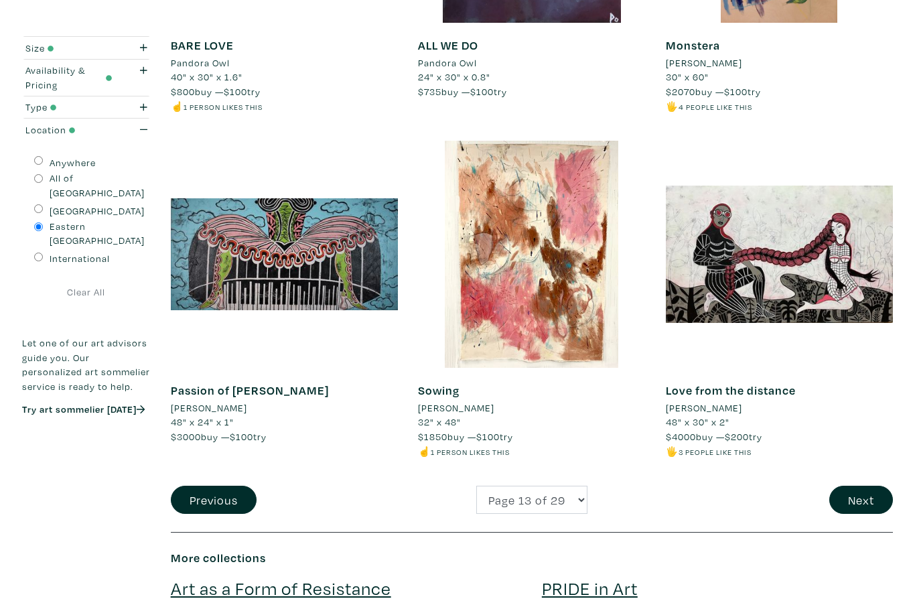
scroll to position [2514, 0]
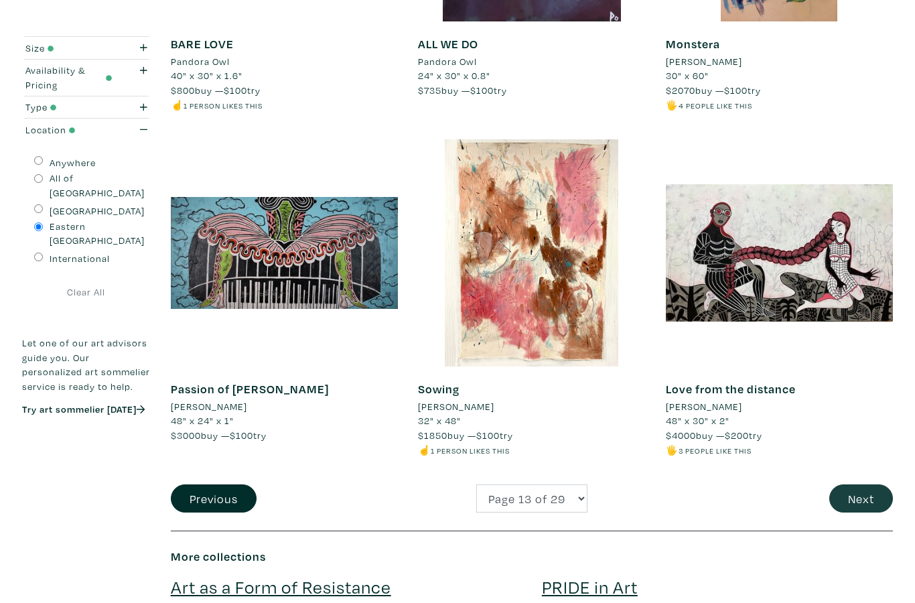
click at [870, 487] on button "Next" at bounding box center [861, 498] width 64 height 29
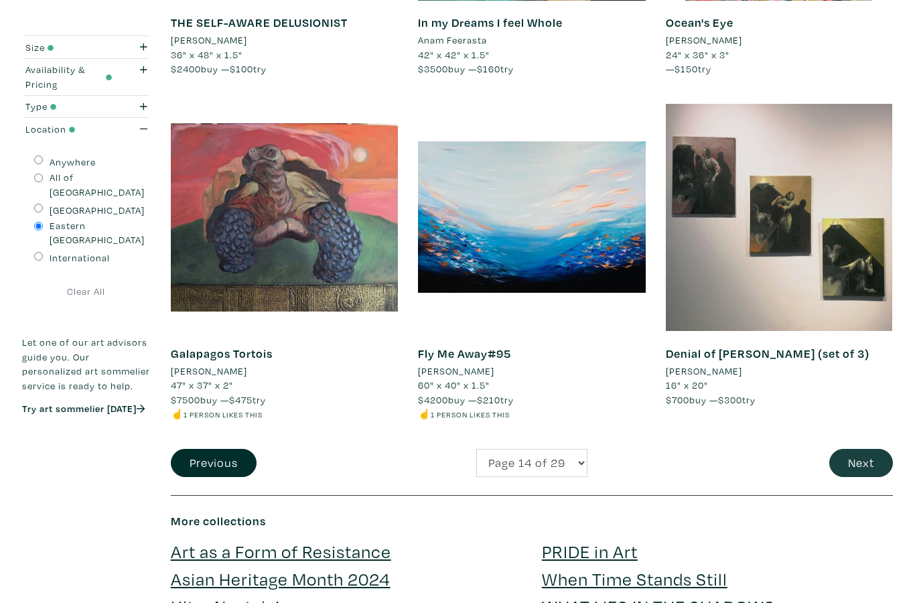
click at [880, 449] on button "Next" at bounding box center [861, 463] width 64 height 29
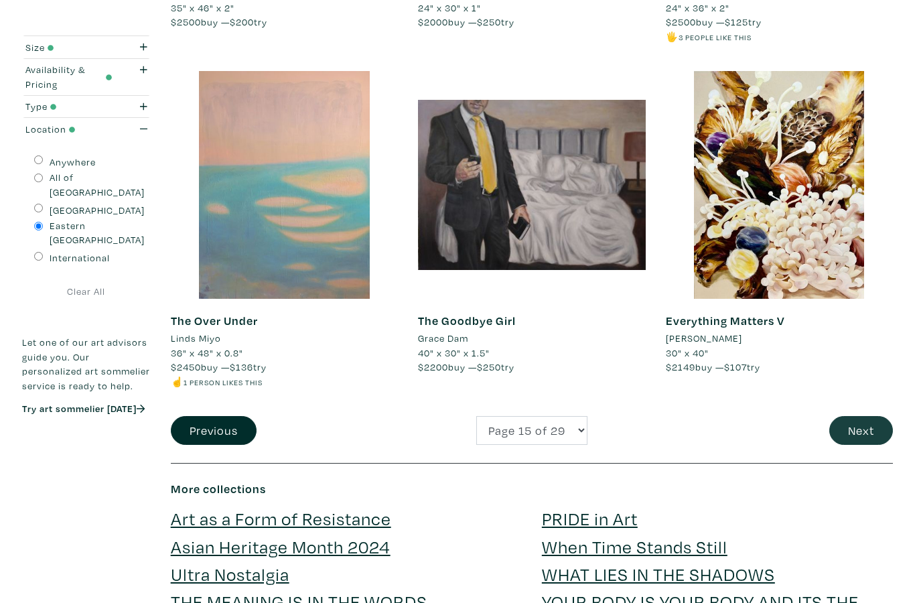
click at [862, 416] on button "Next" at bounding box center [861, 430] width 64 height 29
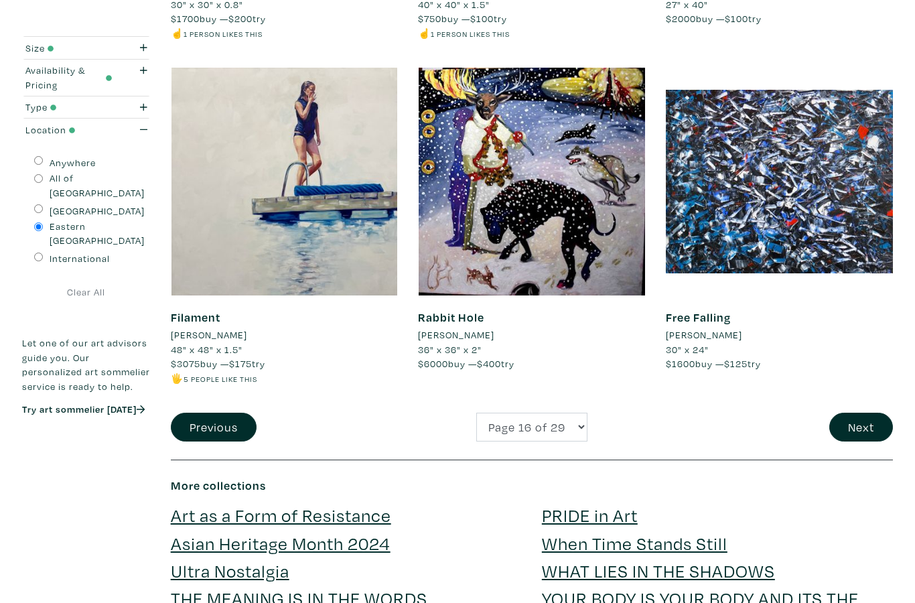
scroll to position [2546, 0]
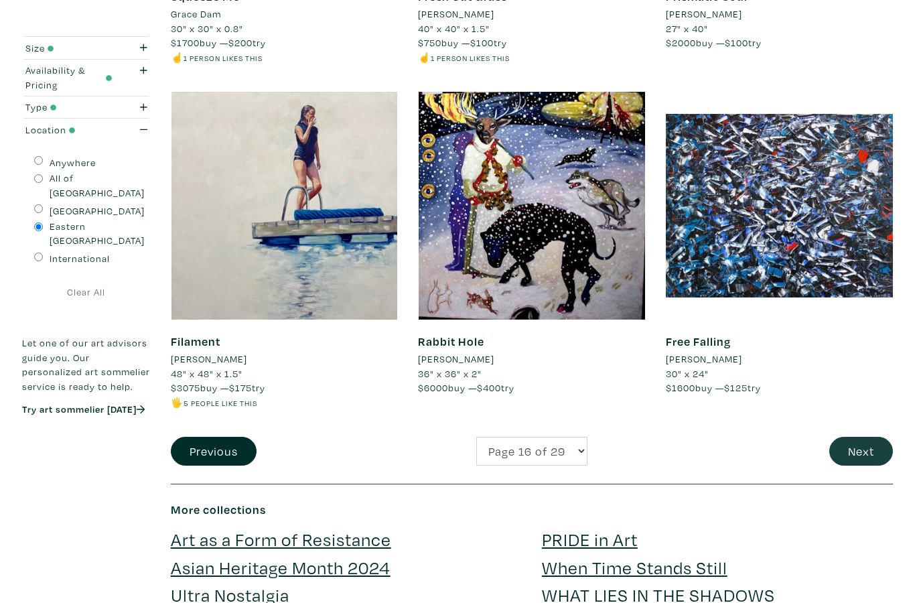
click at [872, 437] on button "Next" at bounding box center [861, 451] width 64 height 29
click at [871, 437] on button "Next" at bounding box center [861, 451] width 64 height 29
click at [872, 437] on button "Next" at bounding box center [861, 451] width 64 height 29
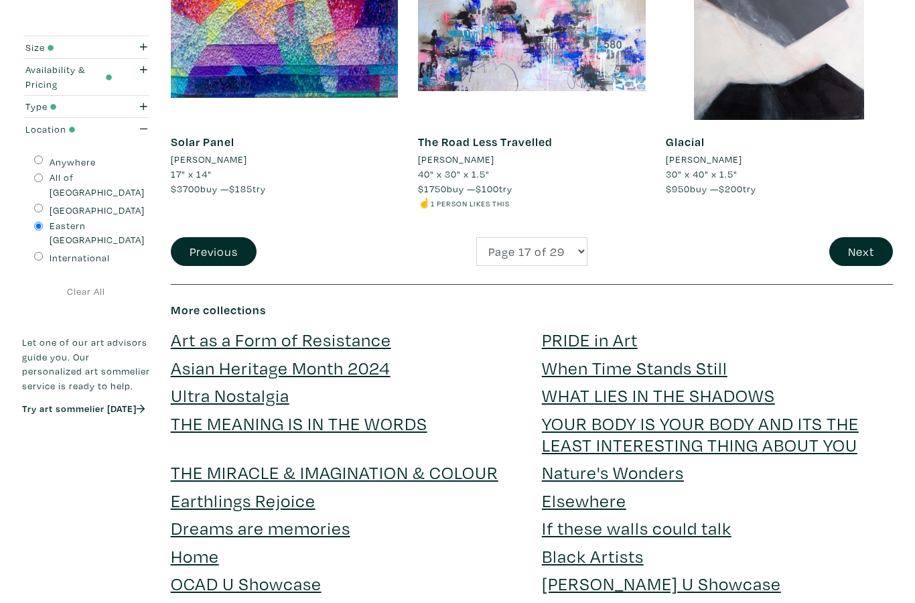
scroll to position [2774, 0]
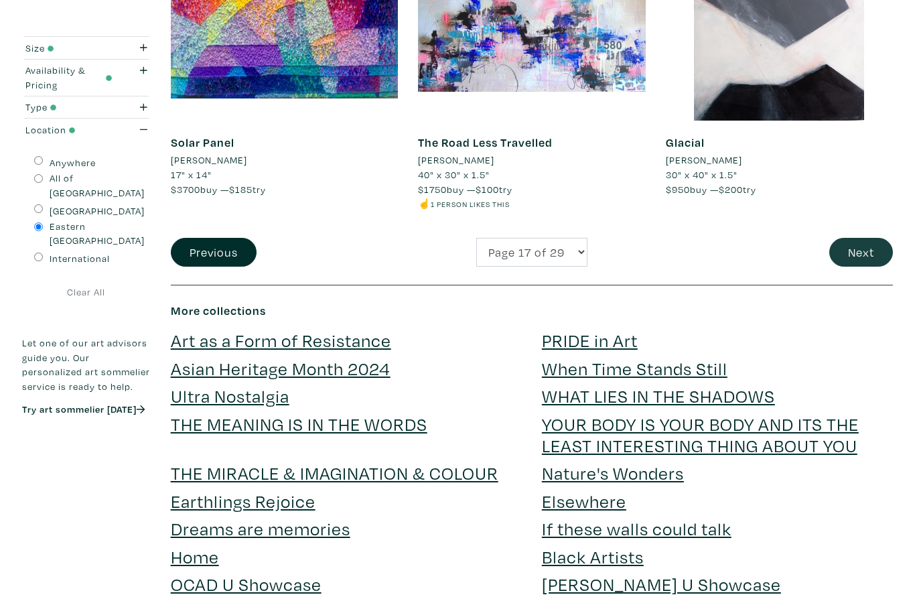
click at [865, 238] on button "Next" at bounding box center [861, 252] width 64 height 29
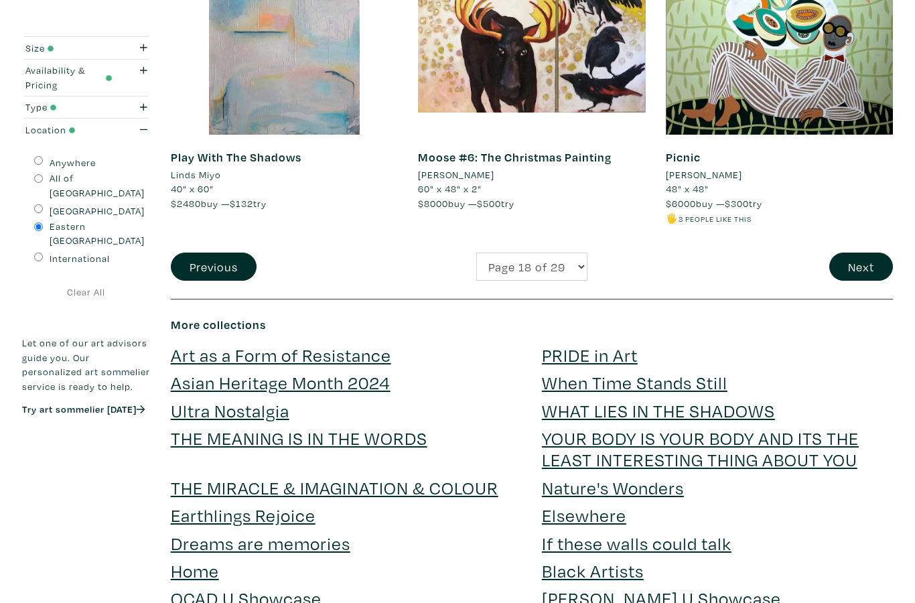
scroll to position [2755, 0]
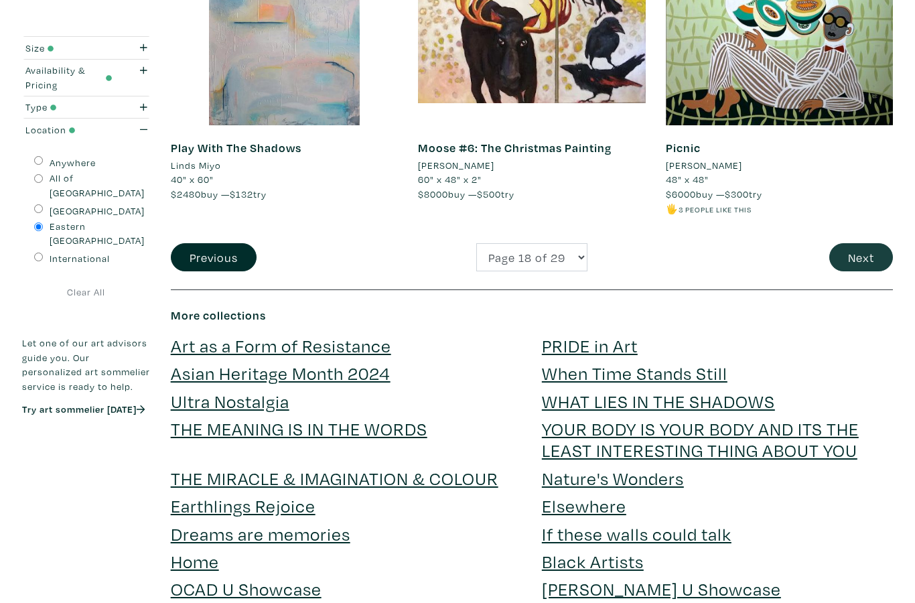
click at [863, 243] on button "Next" at bounding box center [861, 257] width 64 height 29
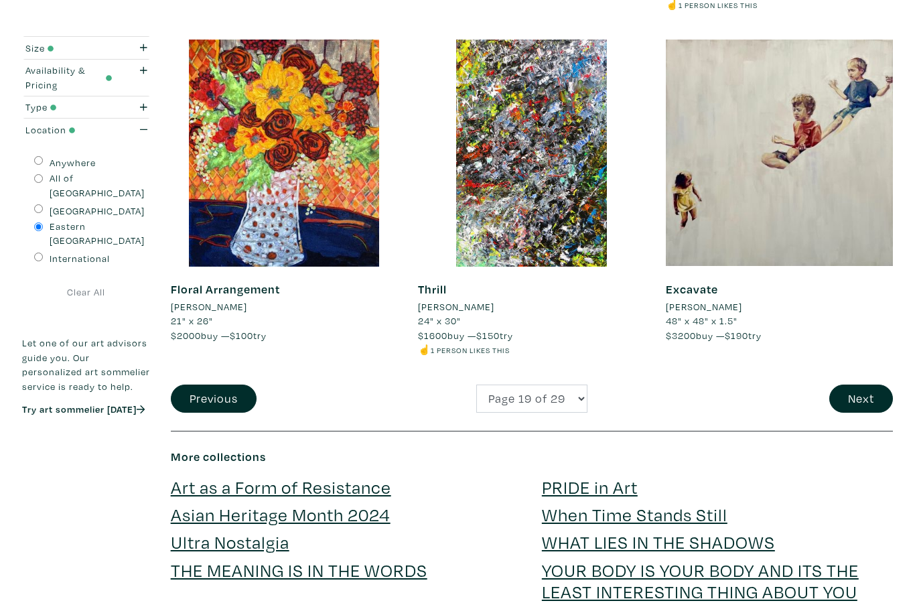
scroll to position [2682, 0]
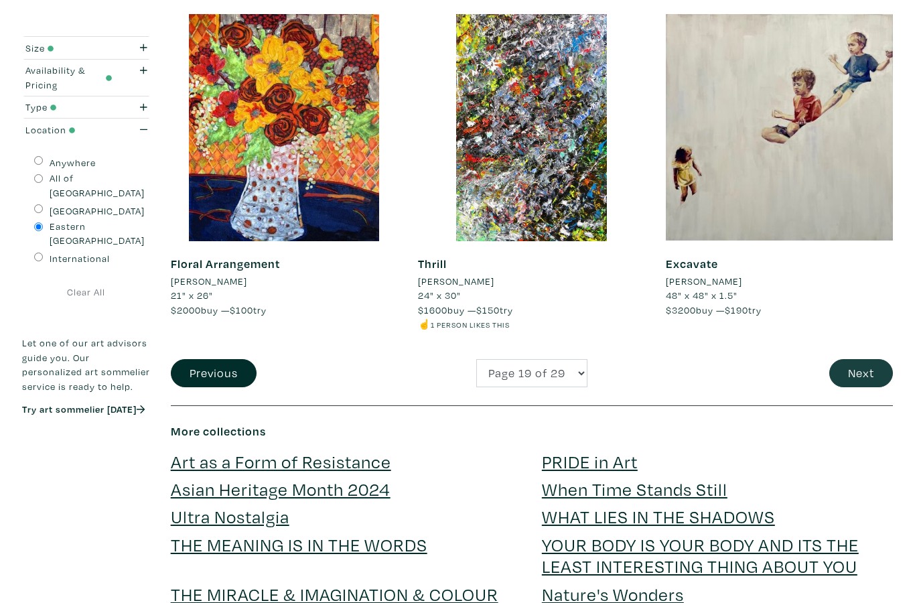
click at [856, 359] on button "Next" at bounding box center [861, 373] width 64 height 29
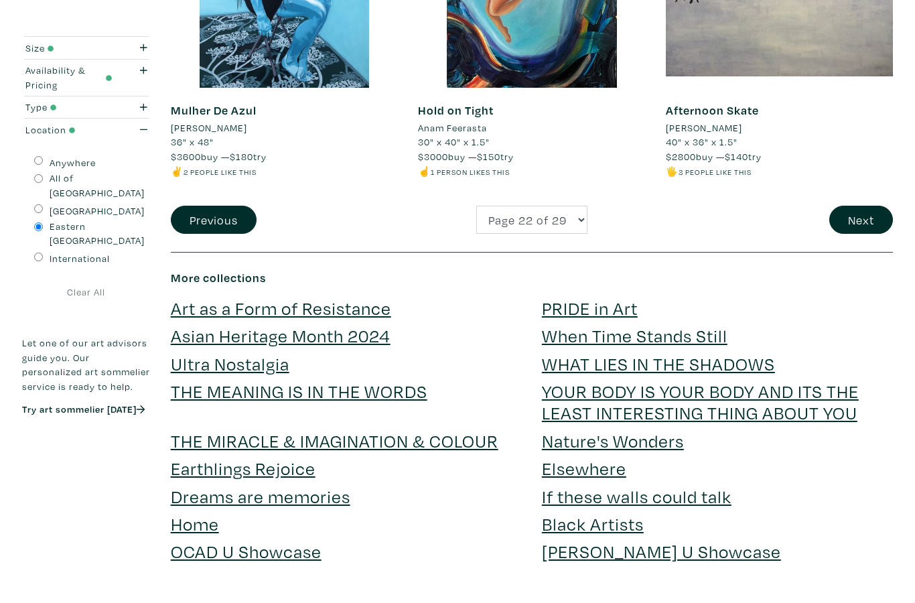
scroll to position [2805, 0]
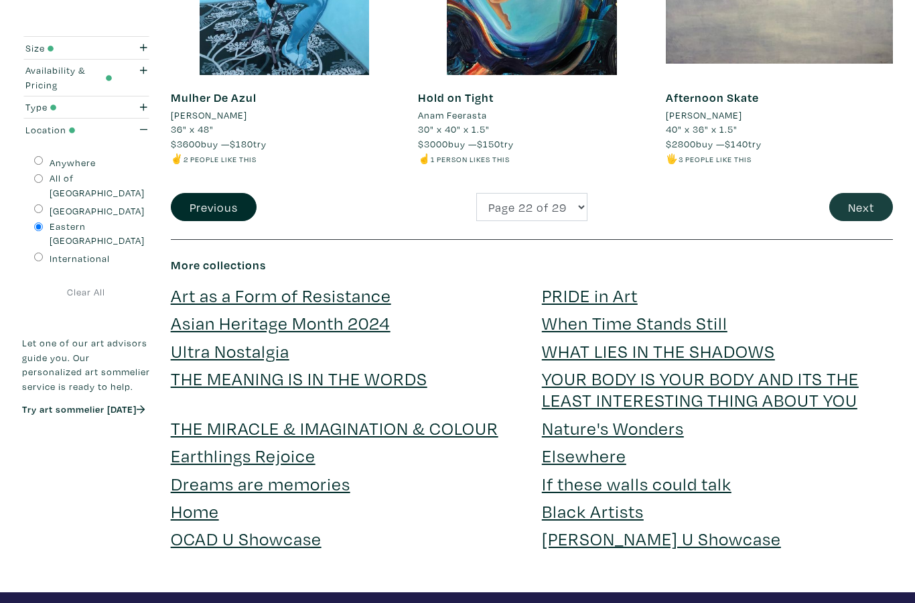
click at [849, 203] on button "Next" at bounding box center [861, 207] width 64 height 29
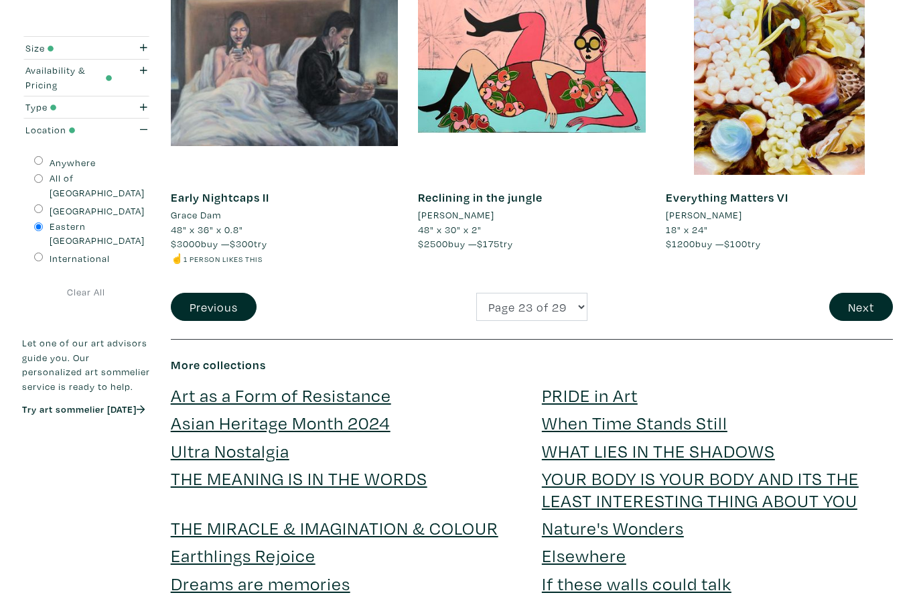
scroll to position [2646, 0]
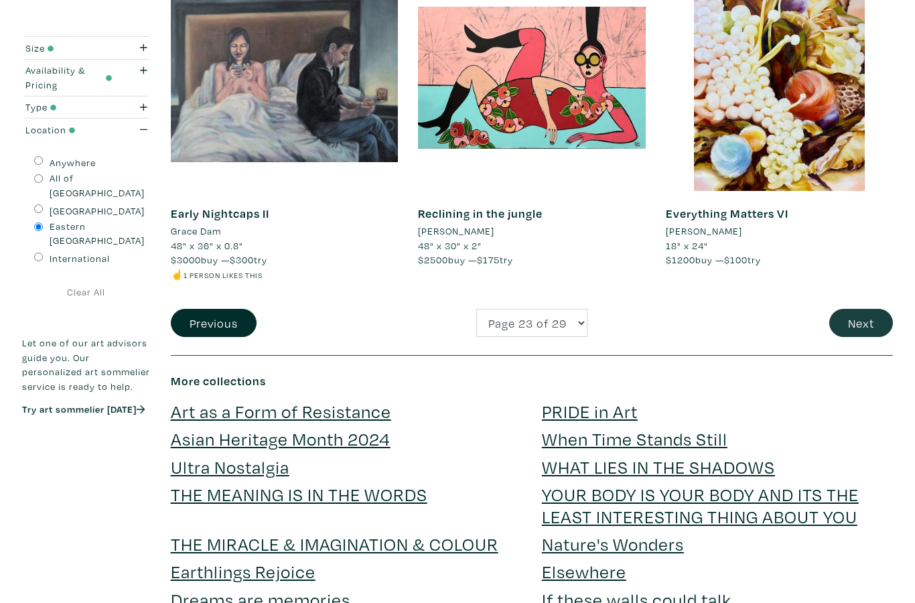
click at [858, 309] on button "Next" at bounding box center [861, 323] width 64 height 29
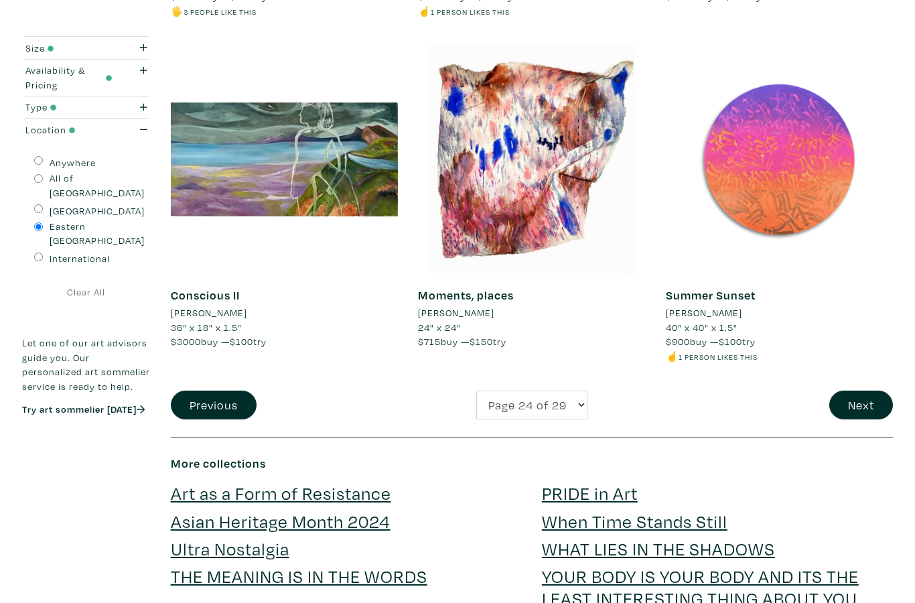
scroll to position [2589, 0]
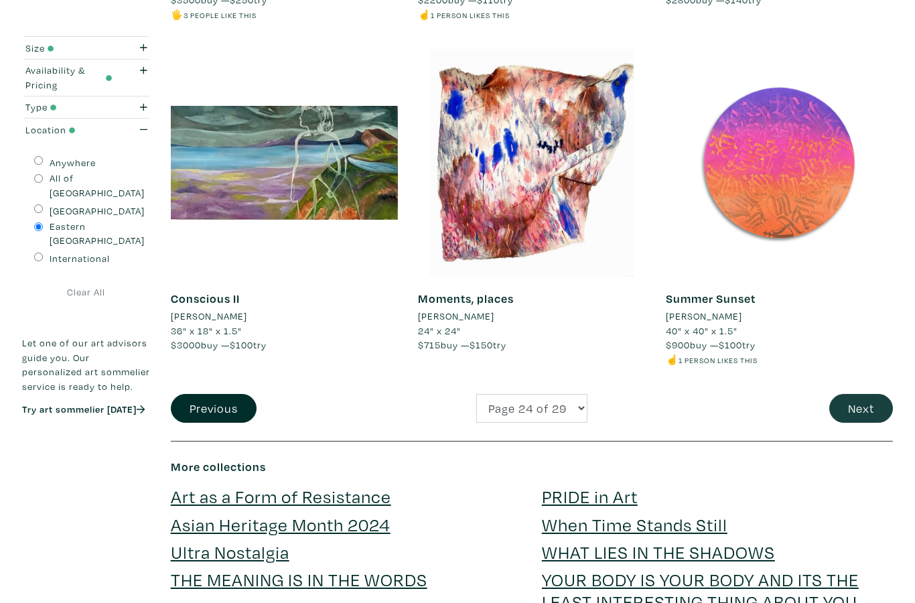
click at [837, 394] on button "Next" at bounding box center [861, 408] width 64 height 29
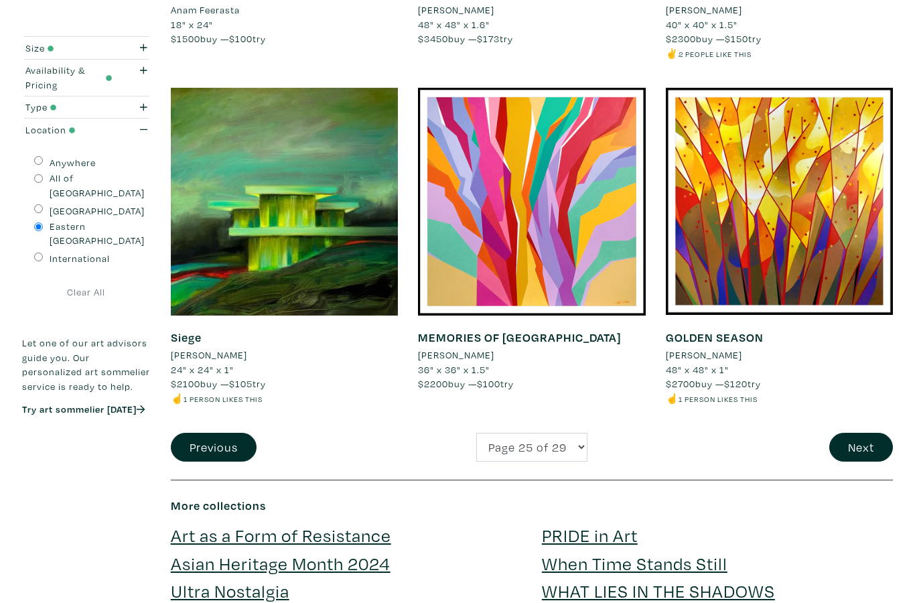
scroll to position [2554, 0]
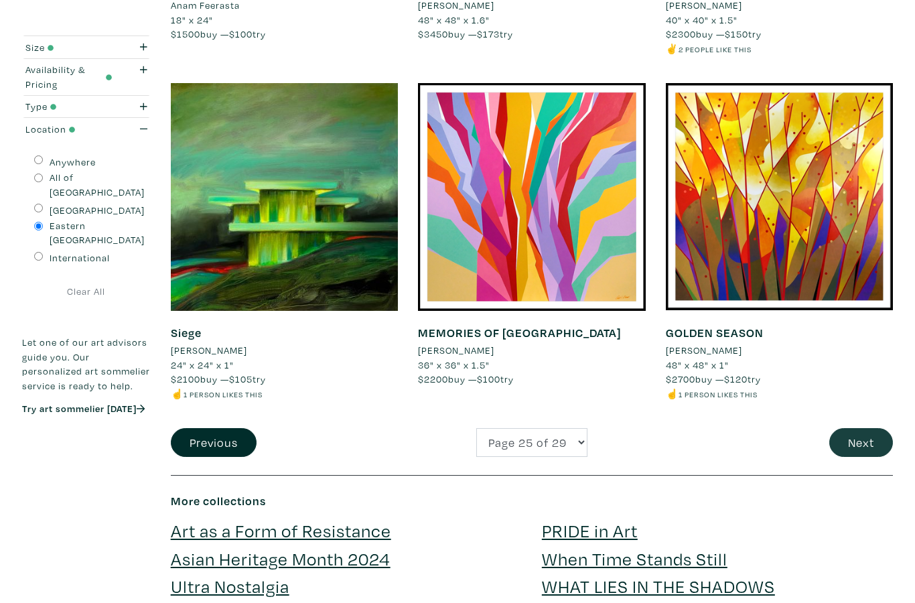
click at [844, 429] on button "Next" at bounding box center [861, 443] width 64 height 29
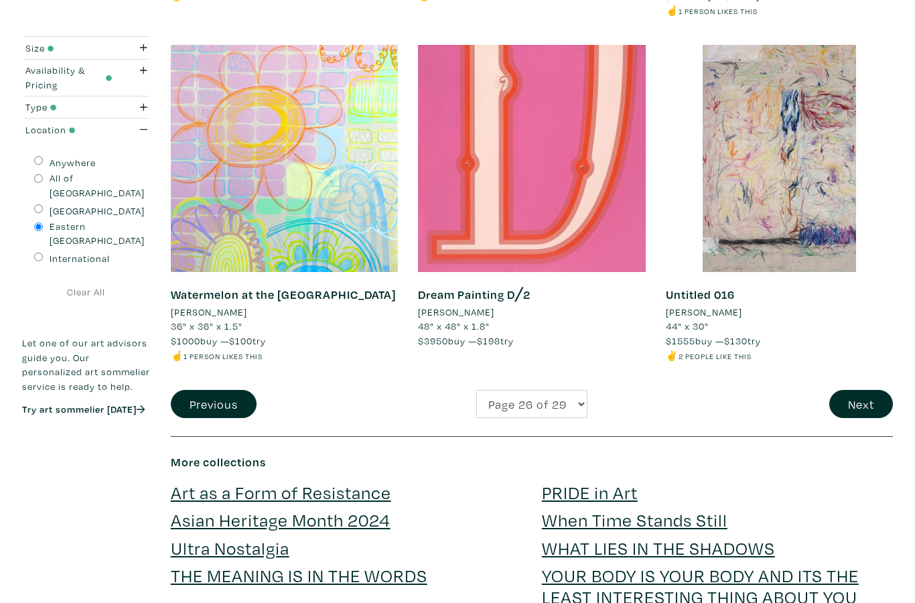
scroll to position [2609, 0]
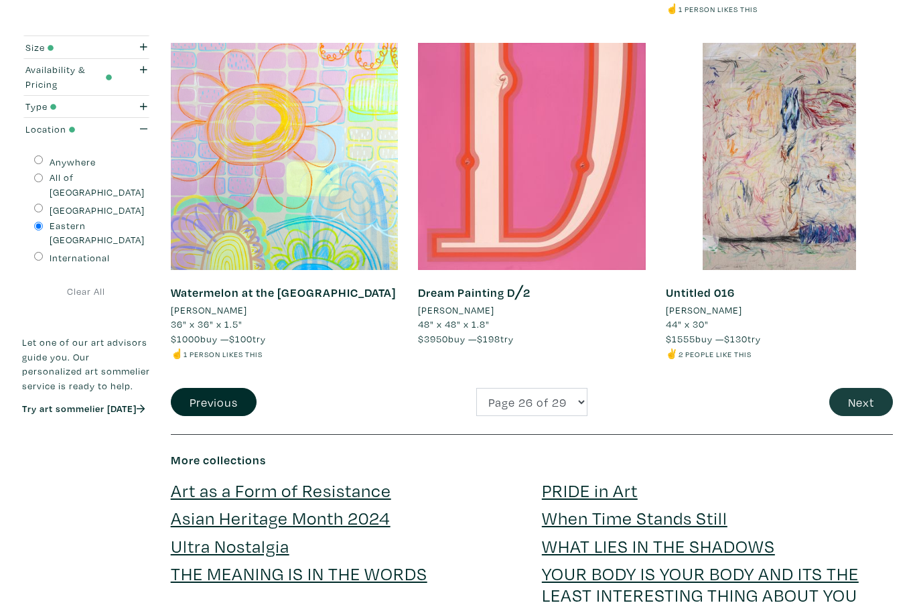
click at [846, 388] on button "Next" at bounding box center [861, 402] width 64 height 29
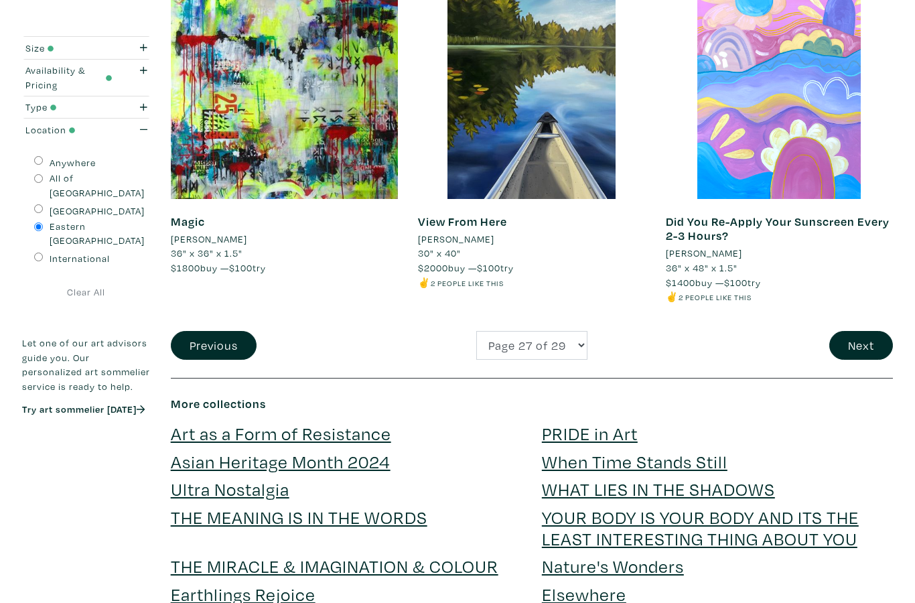
scroll to position [2672, 0]
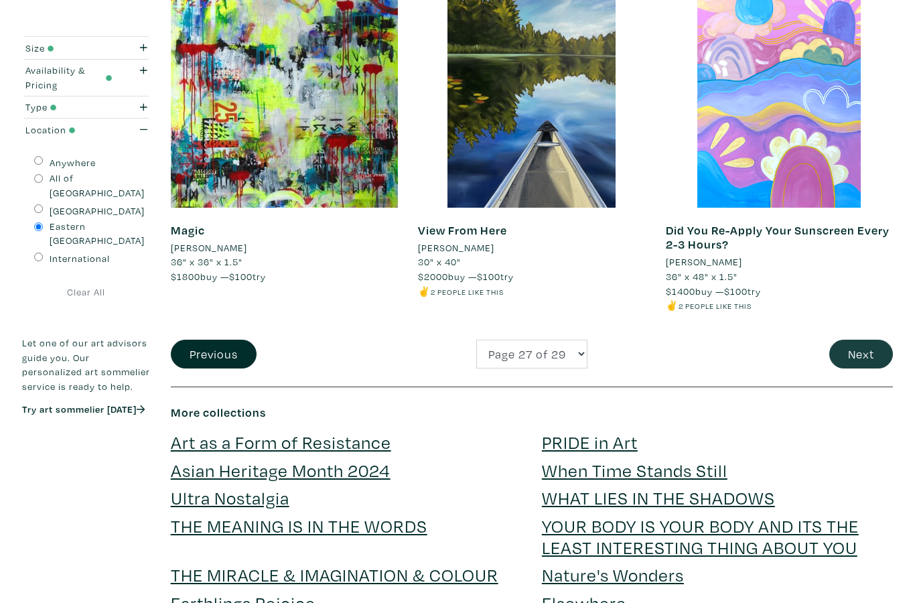
click at [854, 341] on button "Next" at bounding box center [861, 353] width 64 height 29
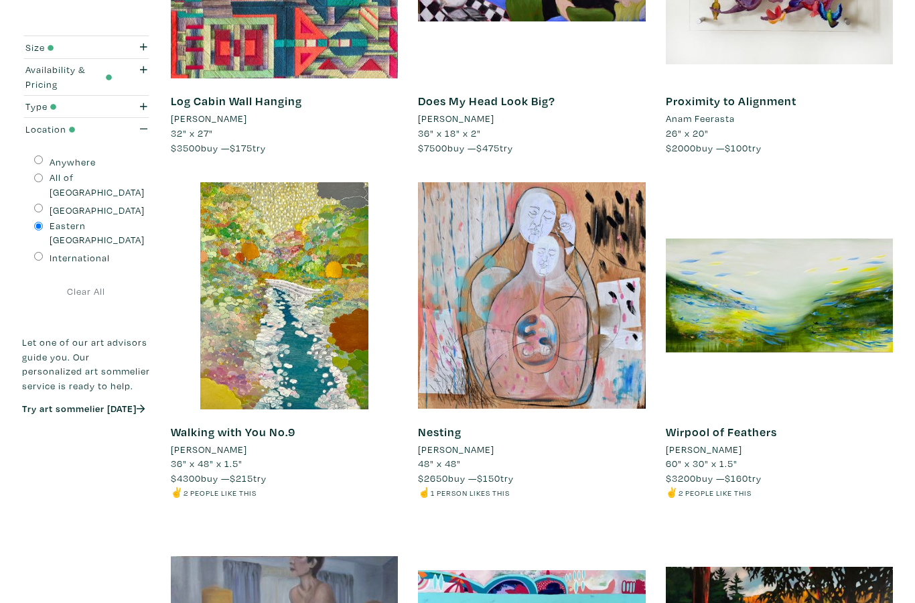
scroll to position [2097, 0]
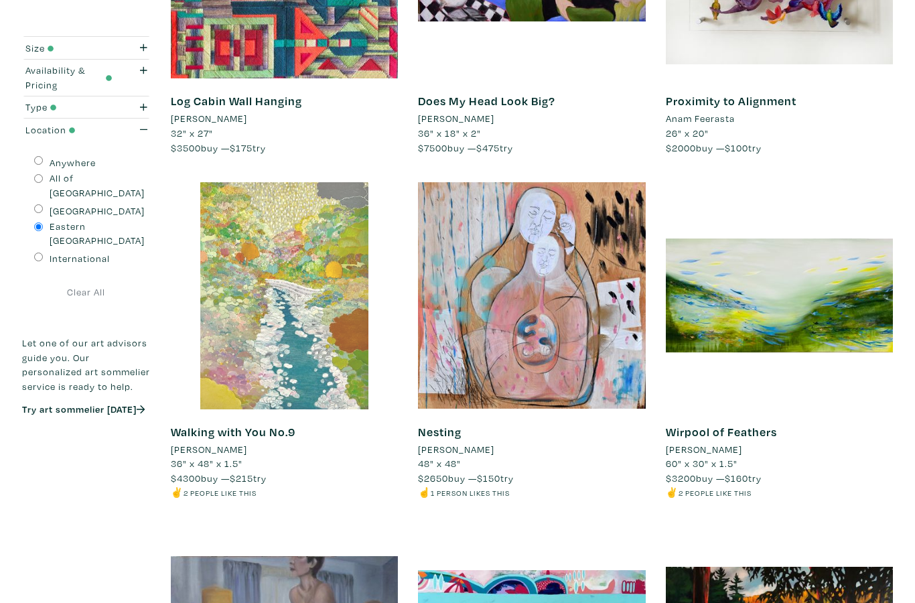
click at [291, 334] on div at bounding box center [284, 295] width 227 height 227
